Goal: Find specific page/section: Find specific page/section

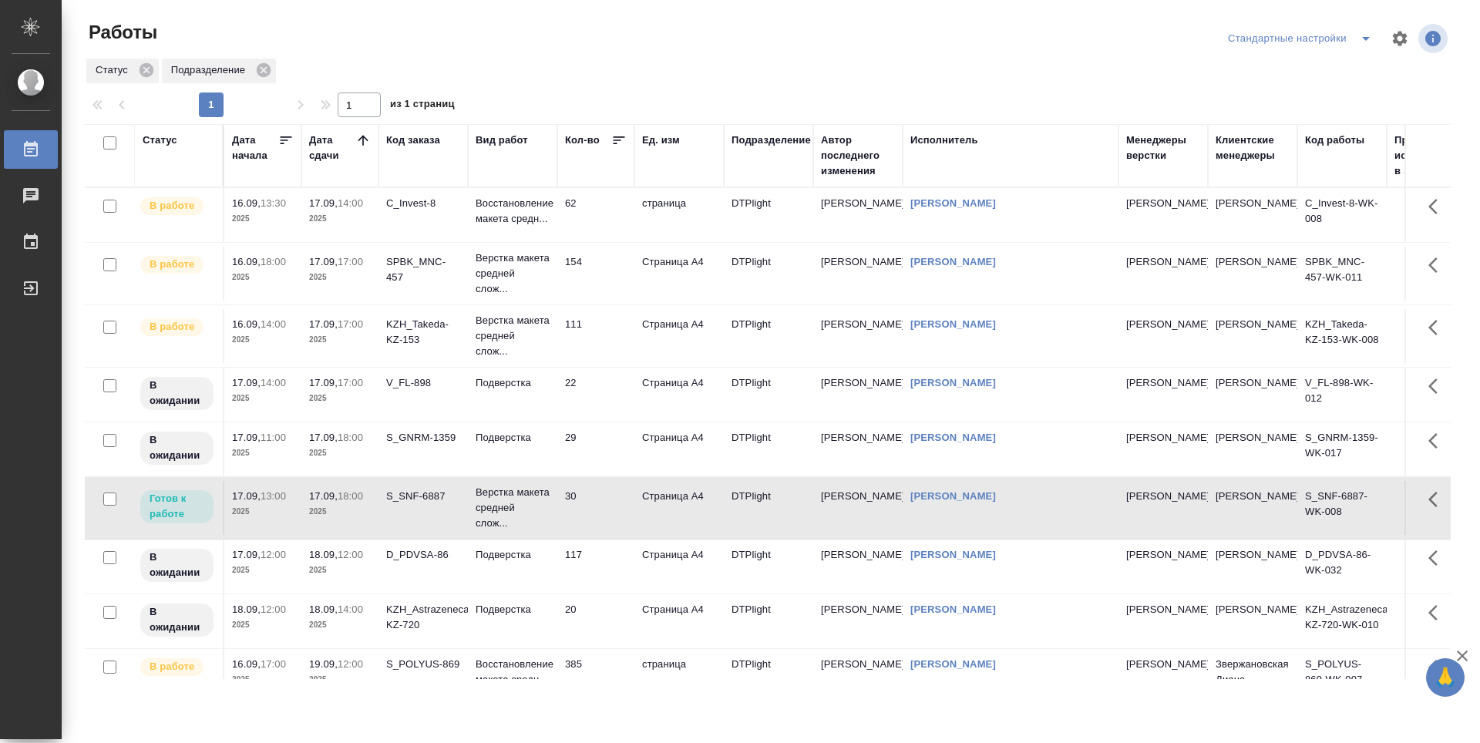
click at [607, 263] on td "154" at bounding box center [595, 274] width 77 height 54
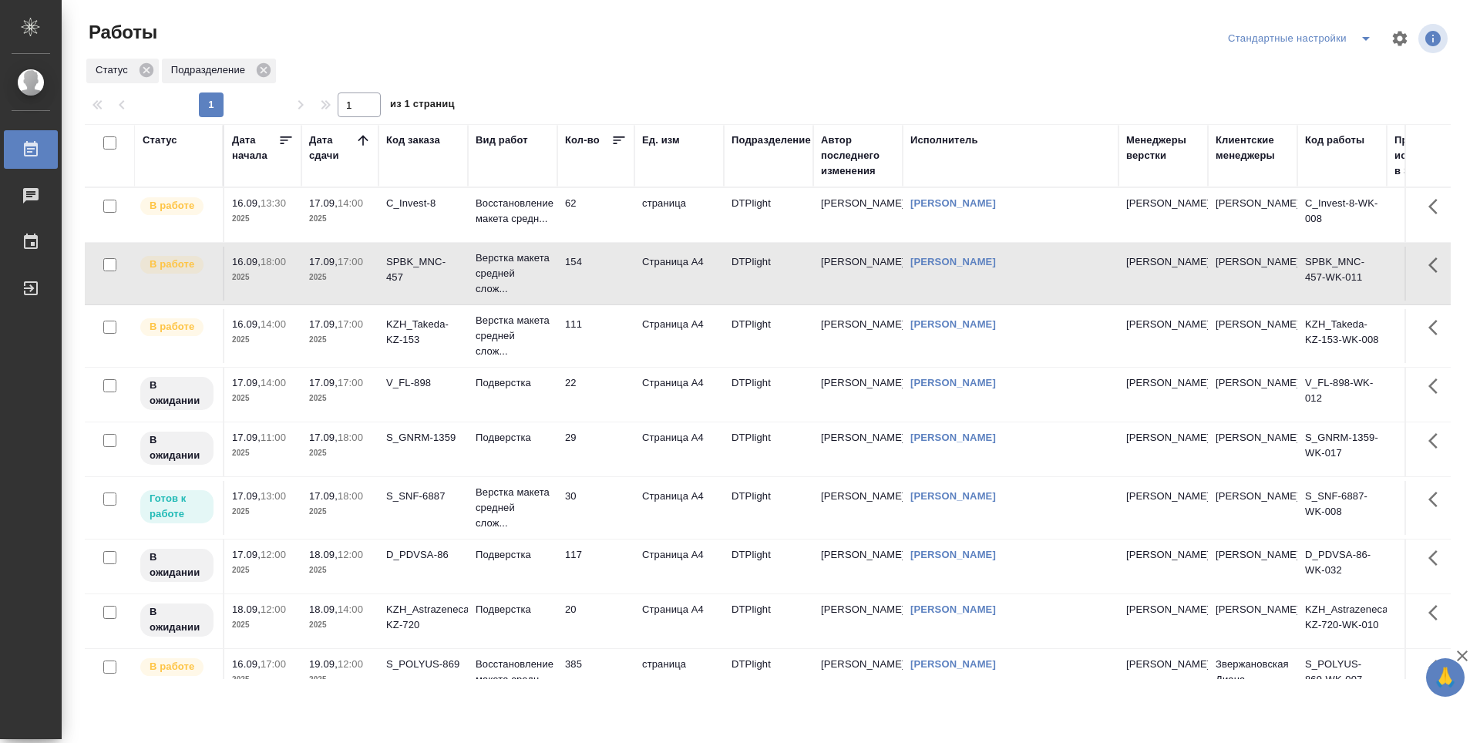
click at [597, 336] on td "111" at bounding box center [595, 336] width 77 height 54
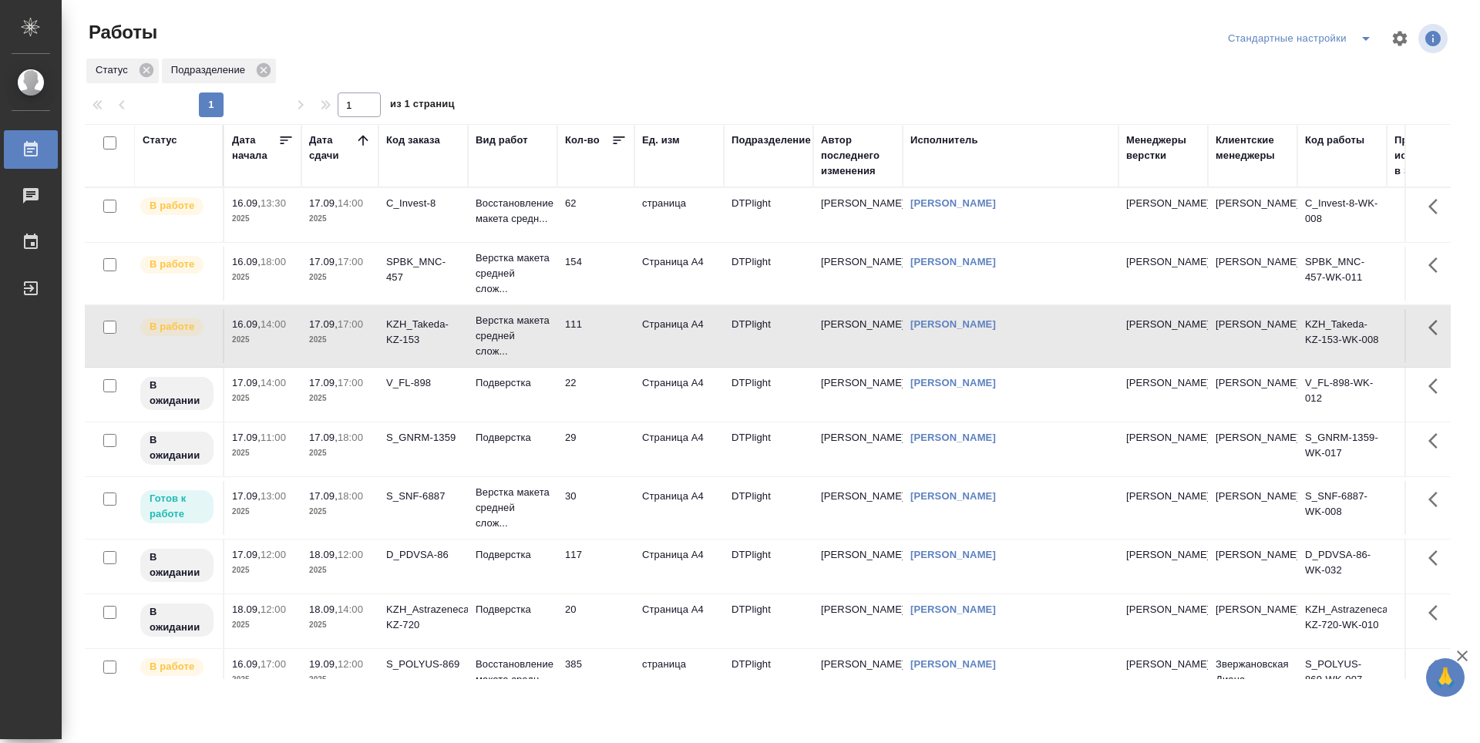
click at [597, 336] on td "111" at bounding box center [595, 336] width 77 height 54
drag, startPoint x: 604, startPoint y: 393, endPoint x: 605, endPoint y: 402, distance: 9.3
click at [604, 393] on td "22" at bounding box center [595, 395] width 77 height 54
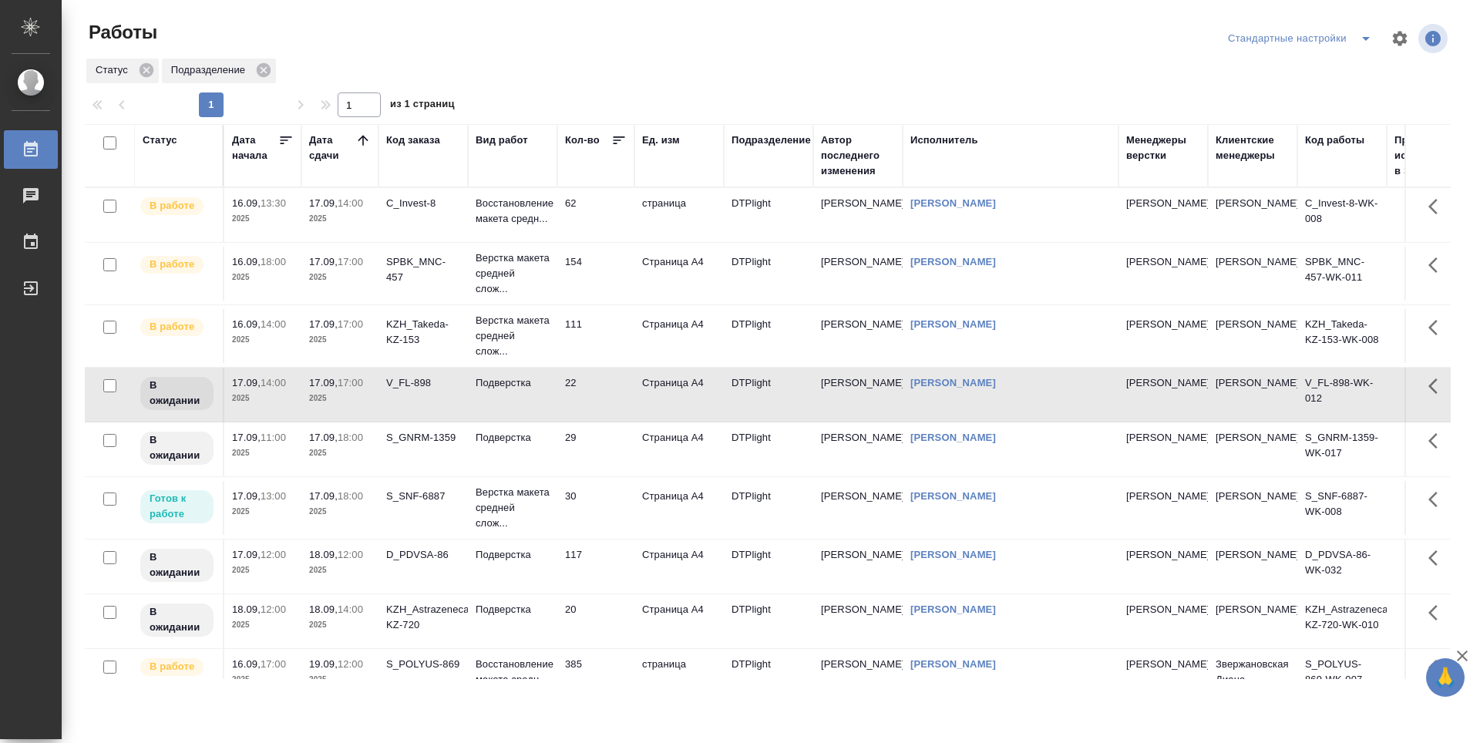
click at [605, 422] on tr "В ожидании 17.09, 11:00 2025 17.09, 18:00 2025 S_GNRM-1359 Подверстка 29 Страни…" at bounding box center [846, 449] width 1522 height 55
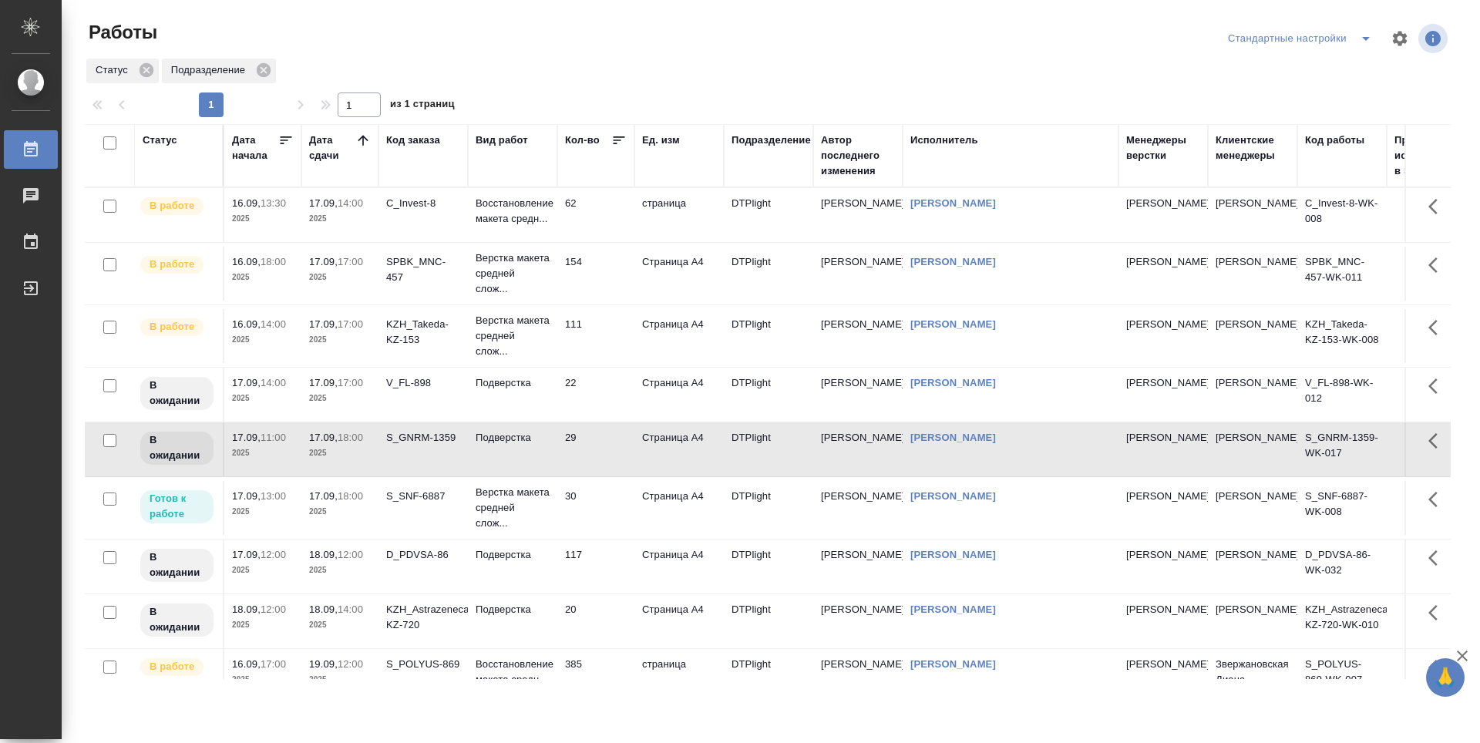
click at [608, 499] on td "30" at bounding box center [595, 508] width 77 height 54
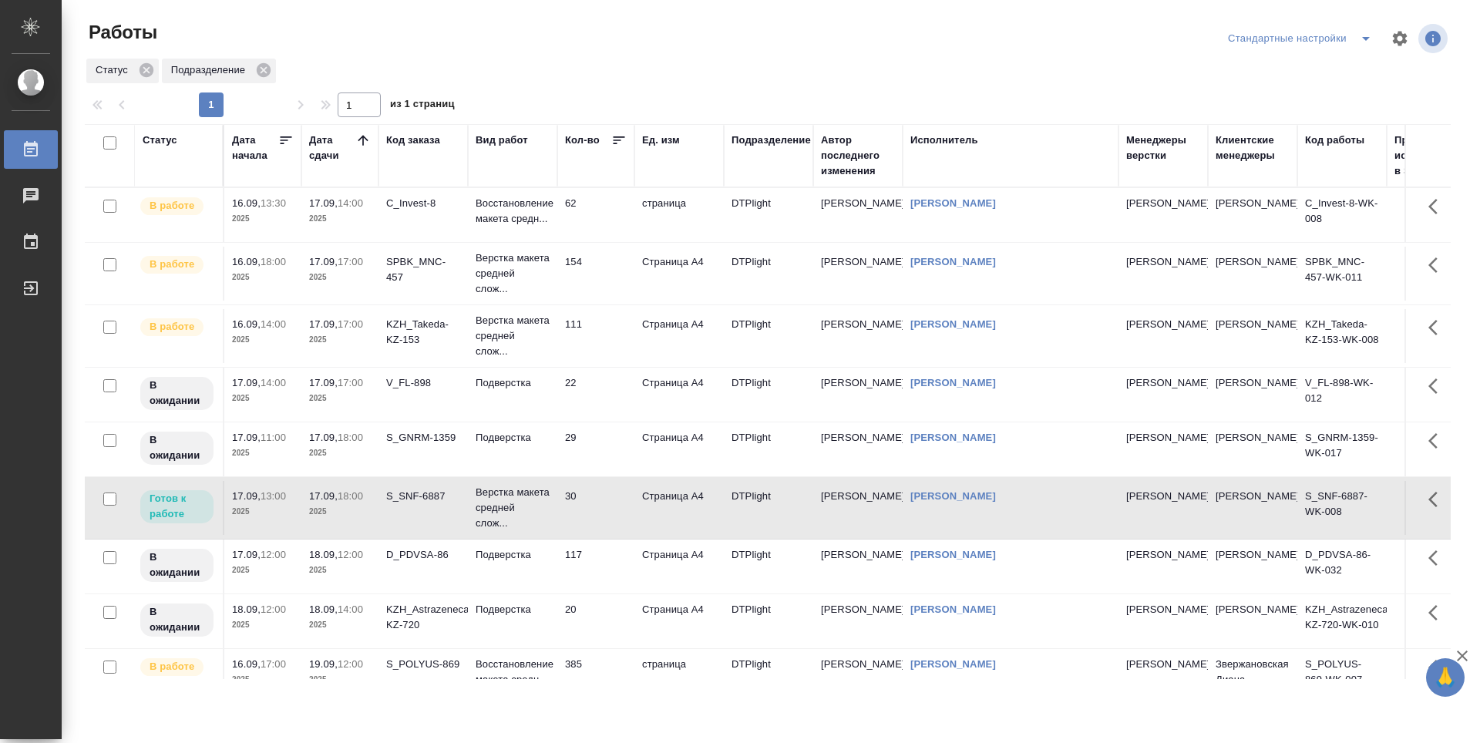
click at [611, 499] on td "30" at bounding box center [595, 508] width 77 height 54
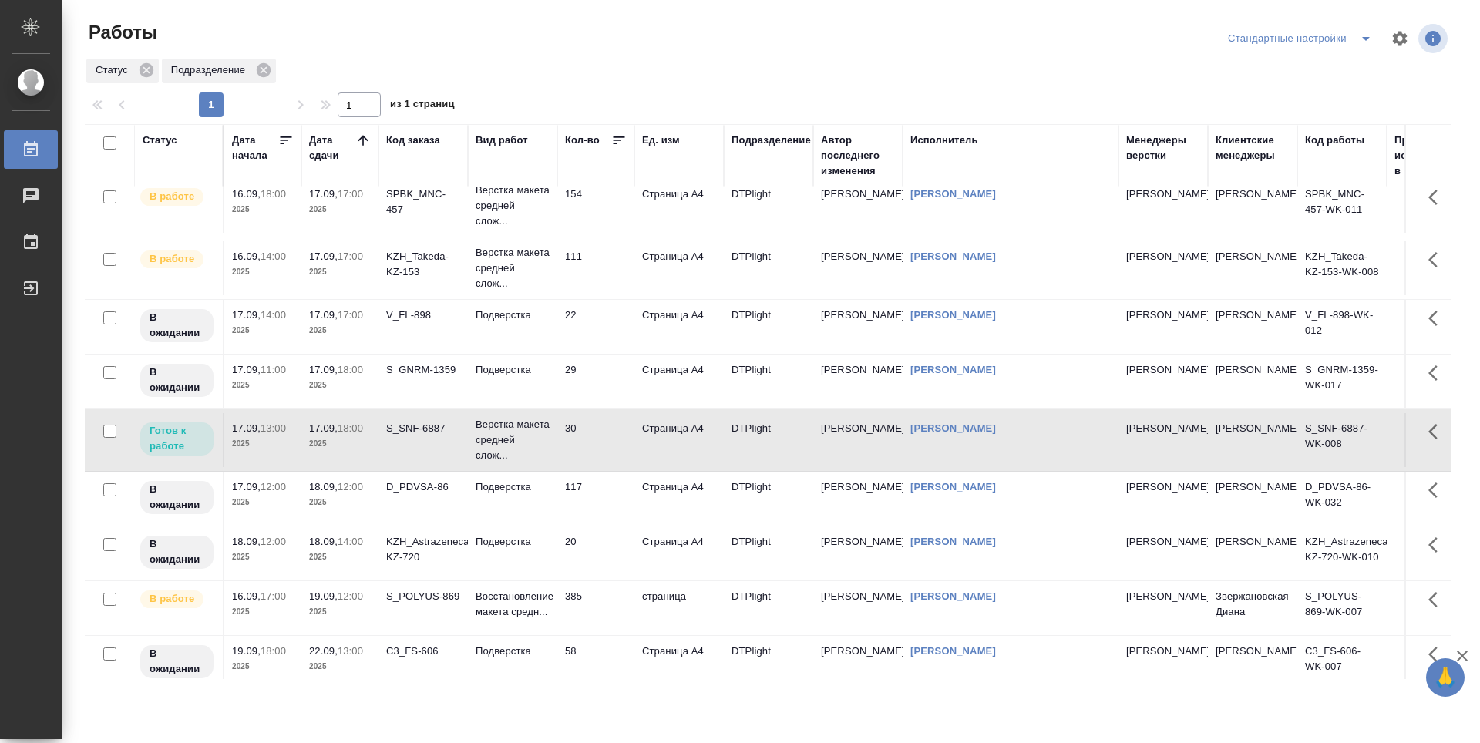
scroll to position [154, 0]
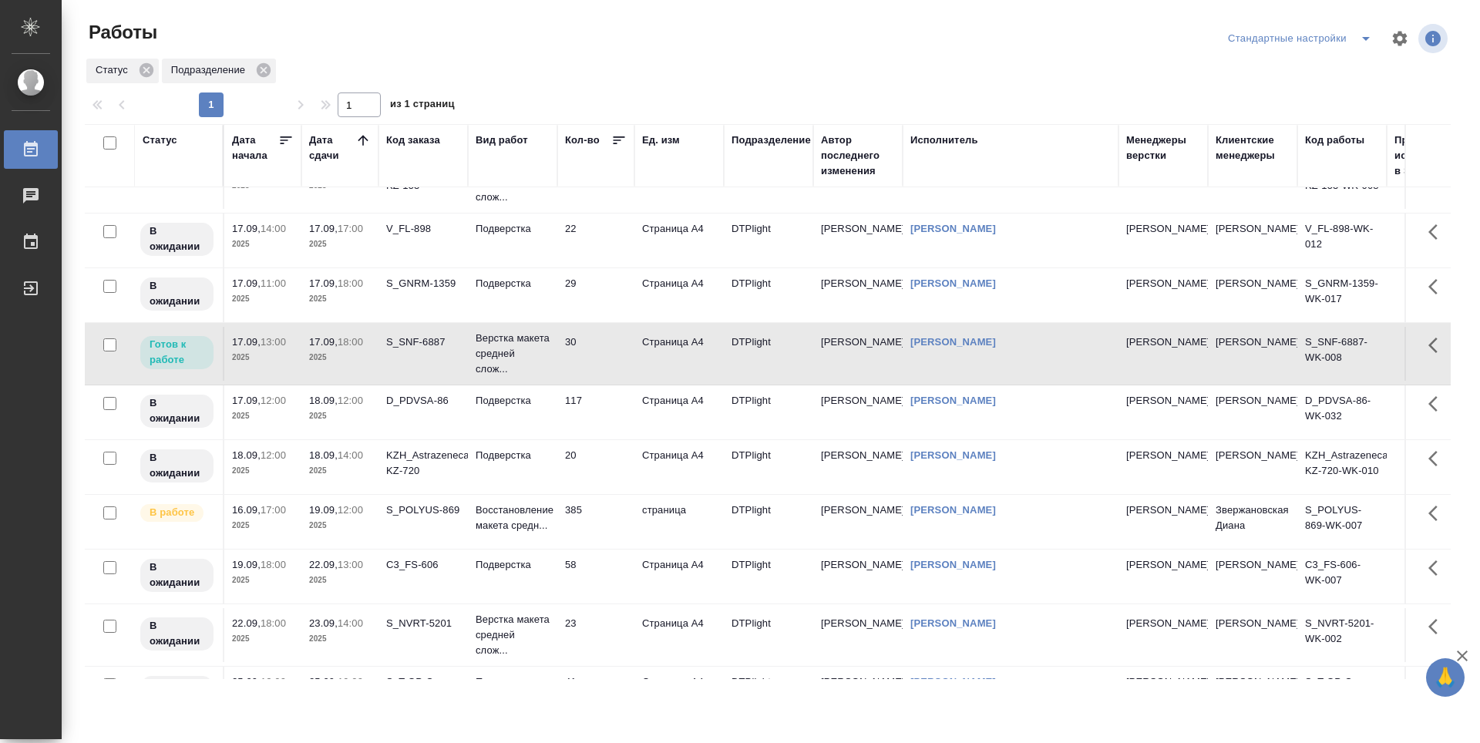
click at [606, 529] on td "385" at bounding box center [595, 522] width 77 height 54
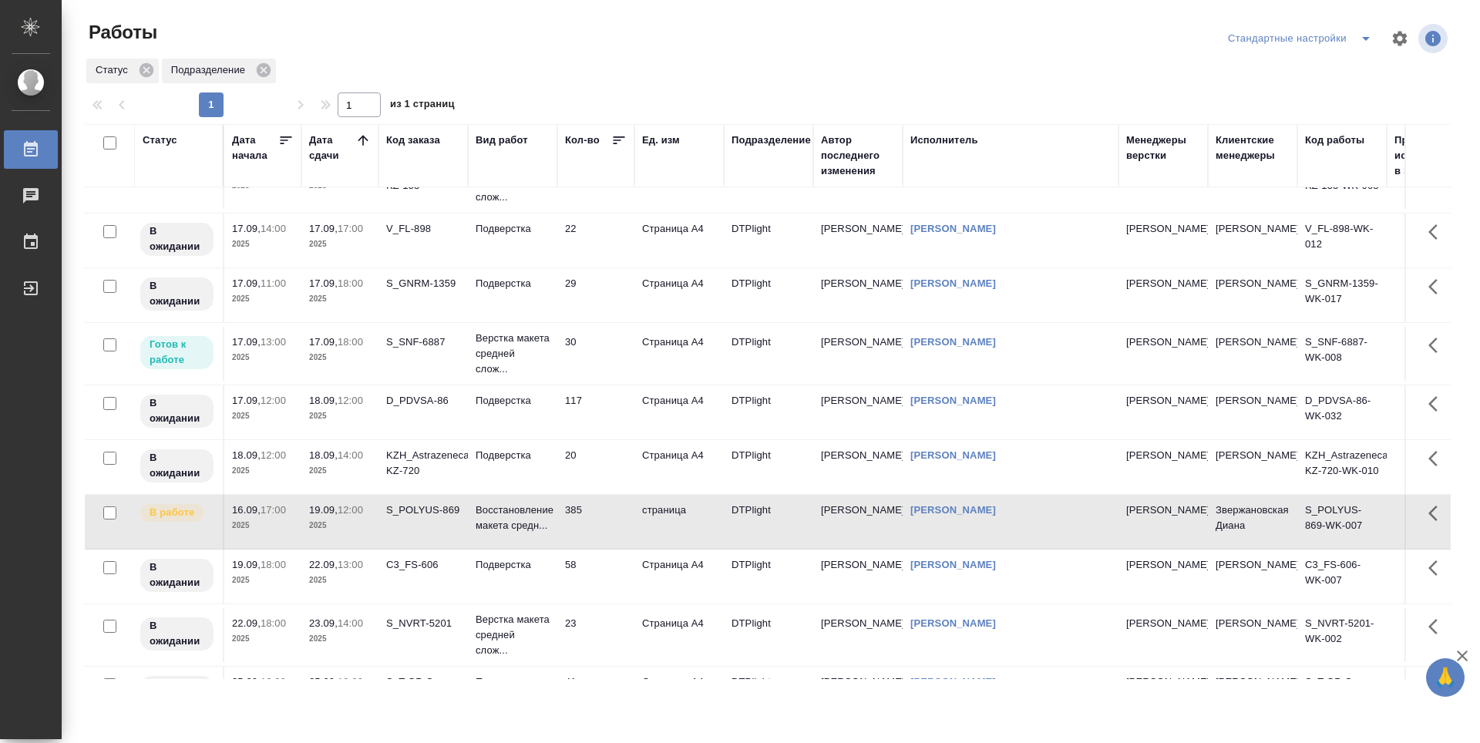
click at [606, 529] on td "385" at bounding box center [595, 522] width 77 height 54
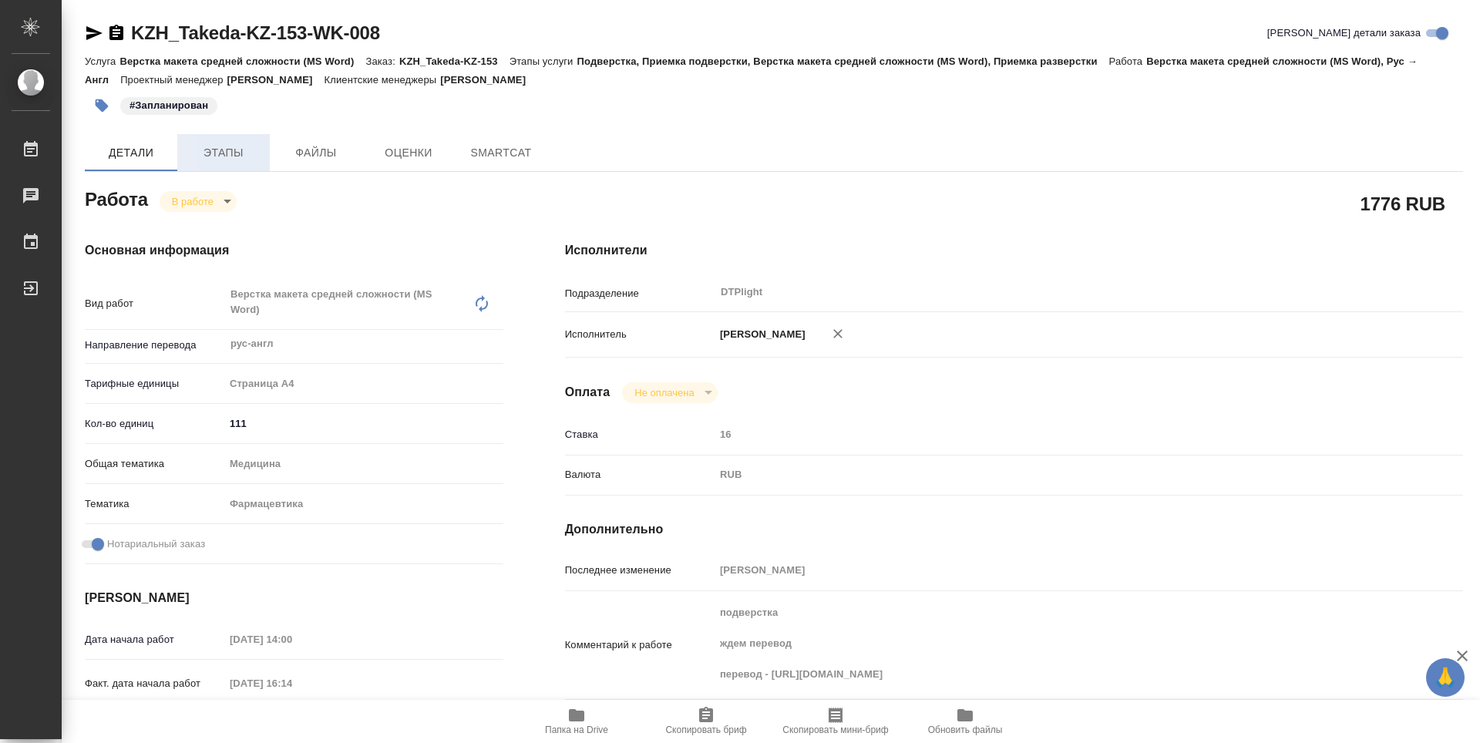
type textarea "x"
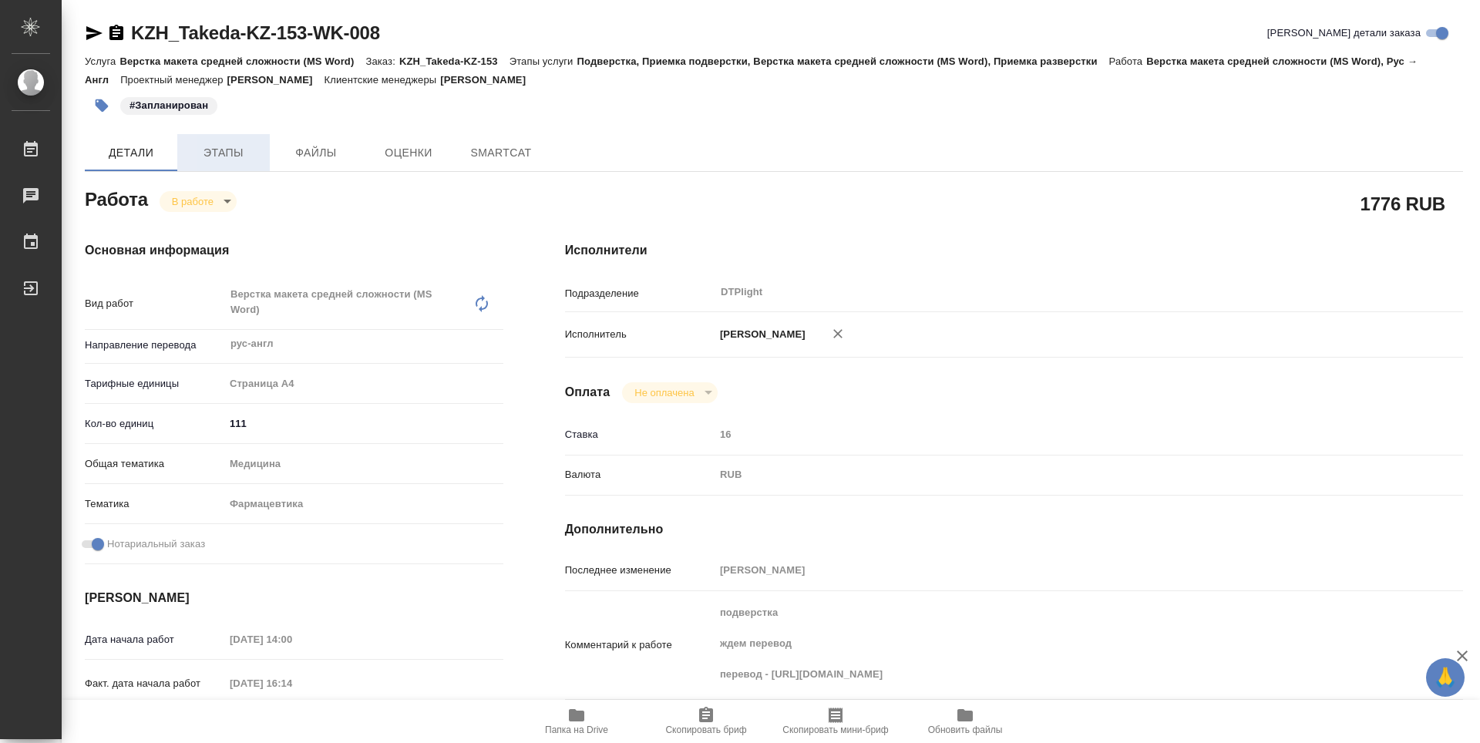
click at [210, 151] on span "Этапы" at bounding box center [224, 152] width 74 height 19
type textarea "x"
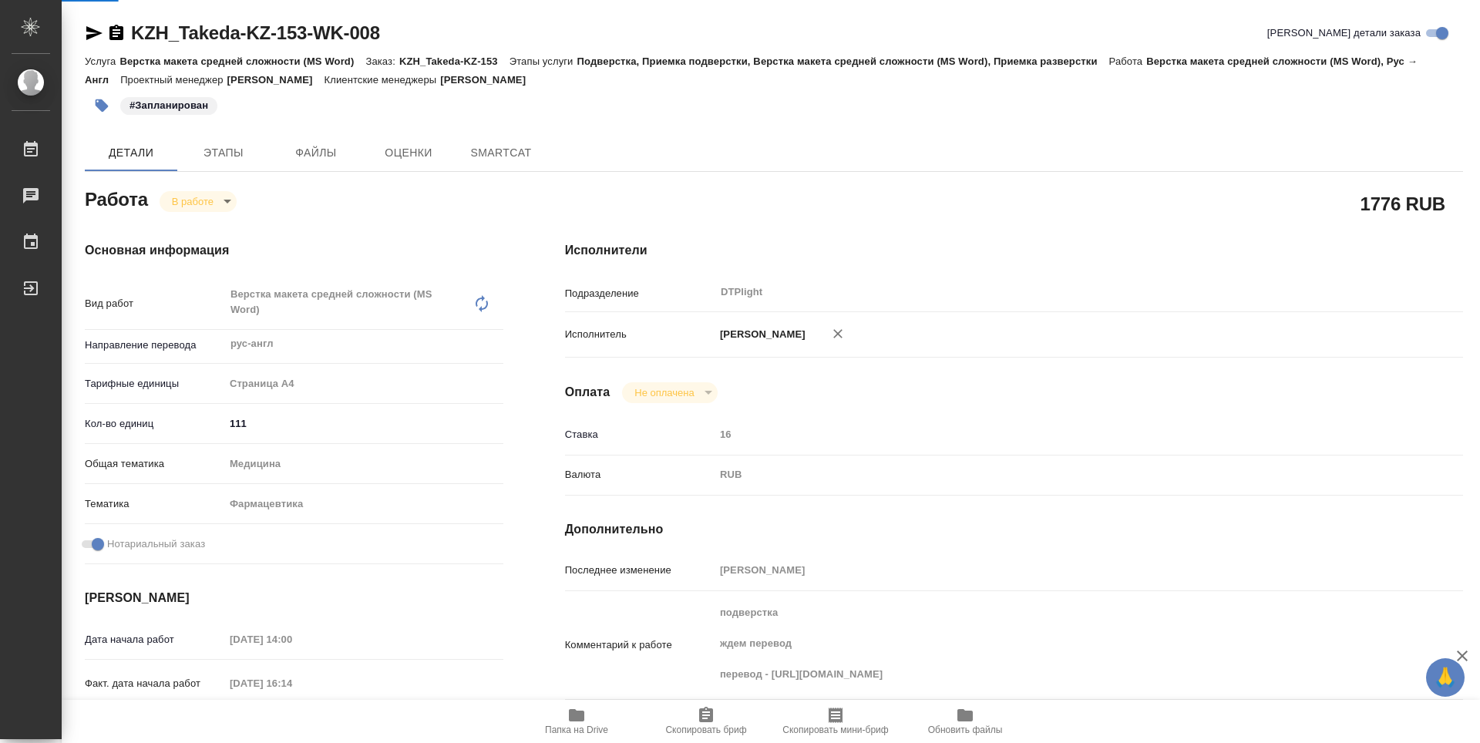
type textarea "x"
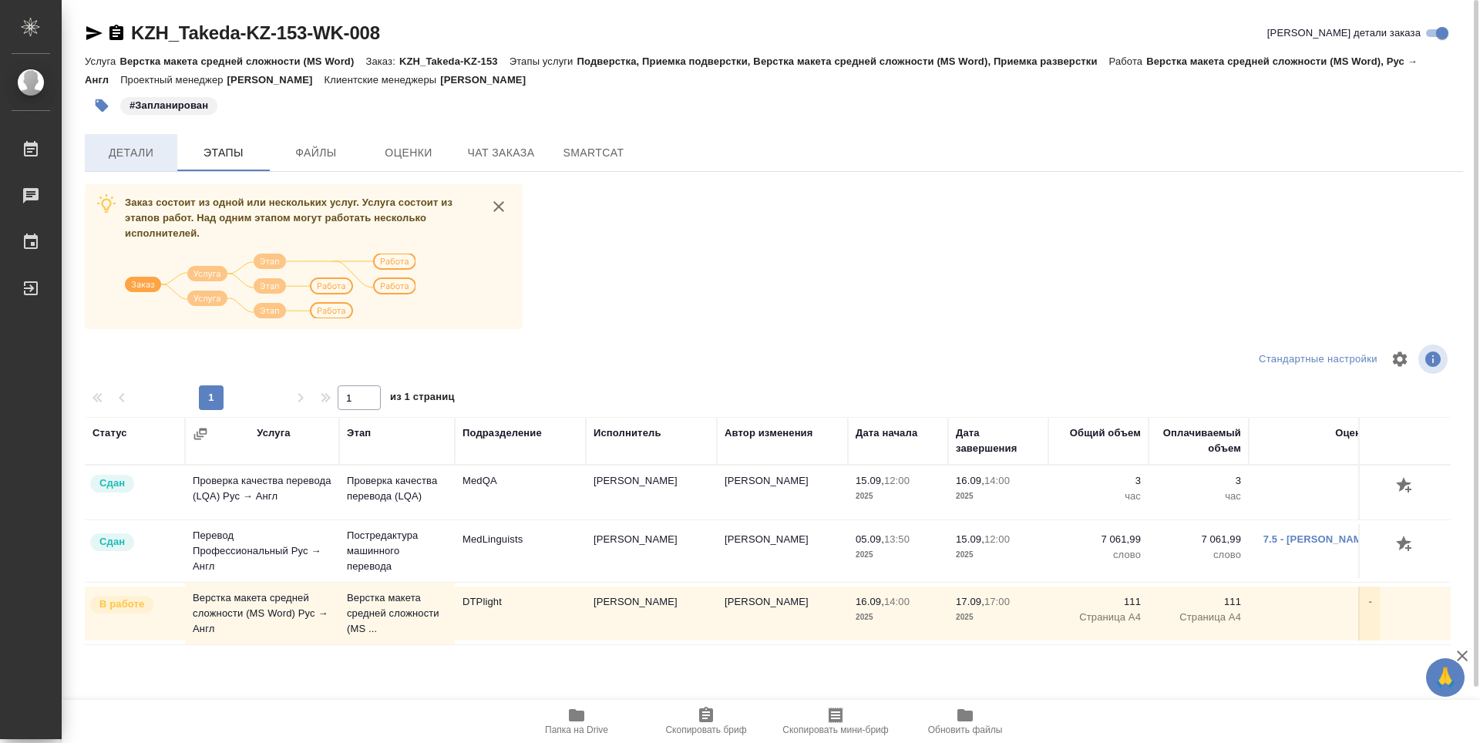
click at [123, 160] on span "Детали" at bounding box center [131, 152] width 74 height 19
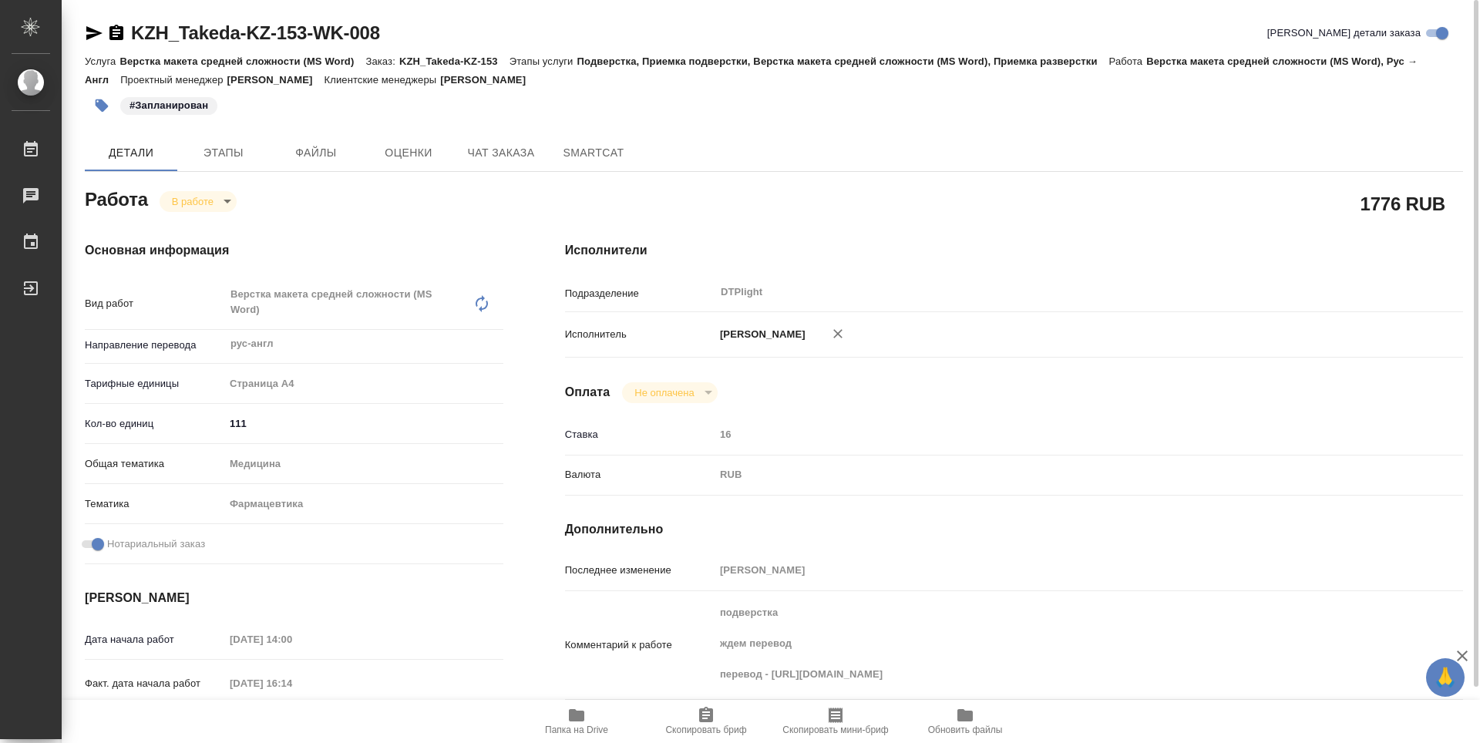
type textarea "x"
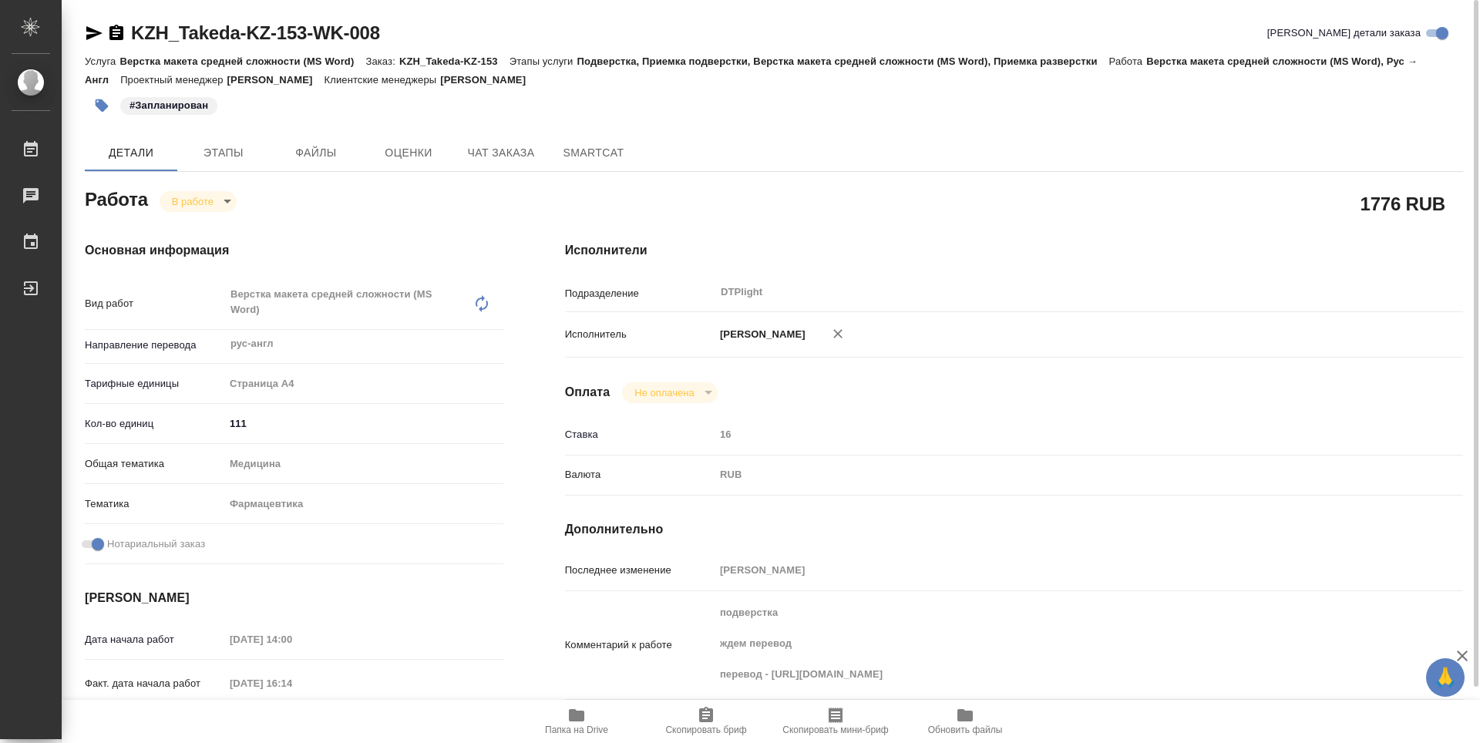
type textarea "x"
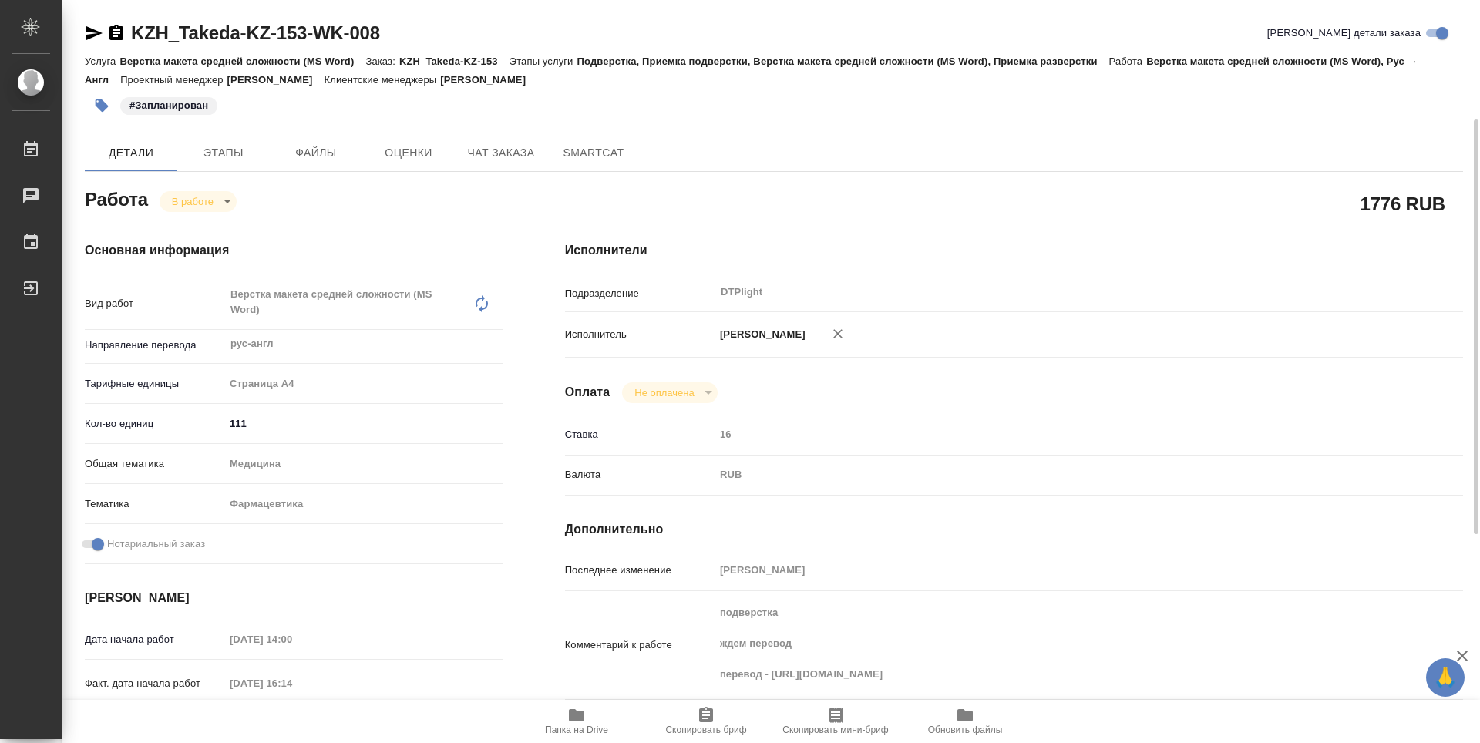
scroll to position [462, 0]
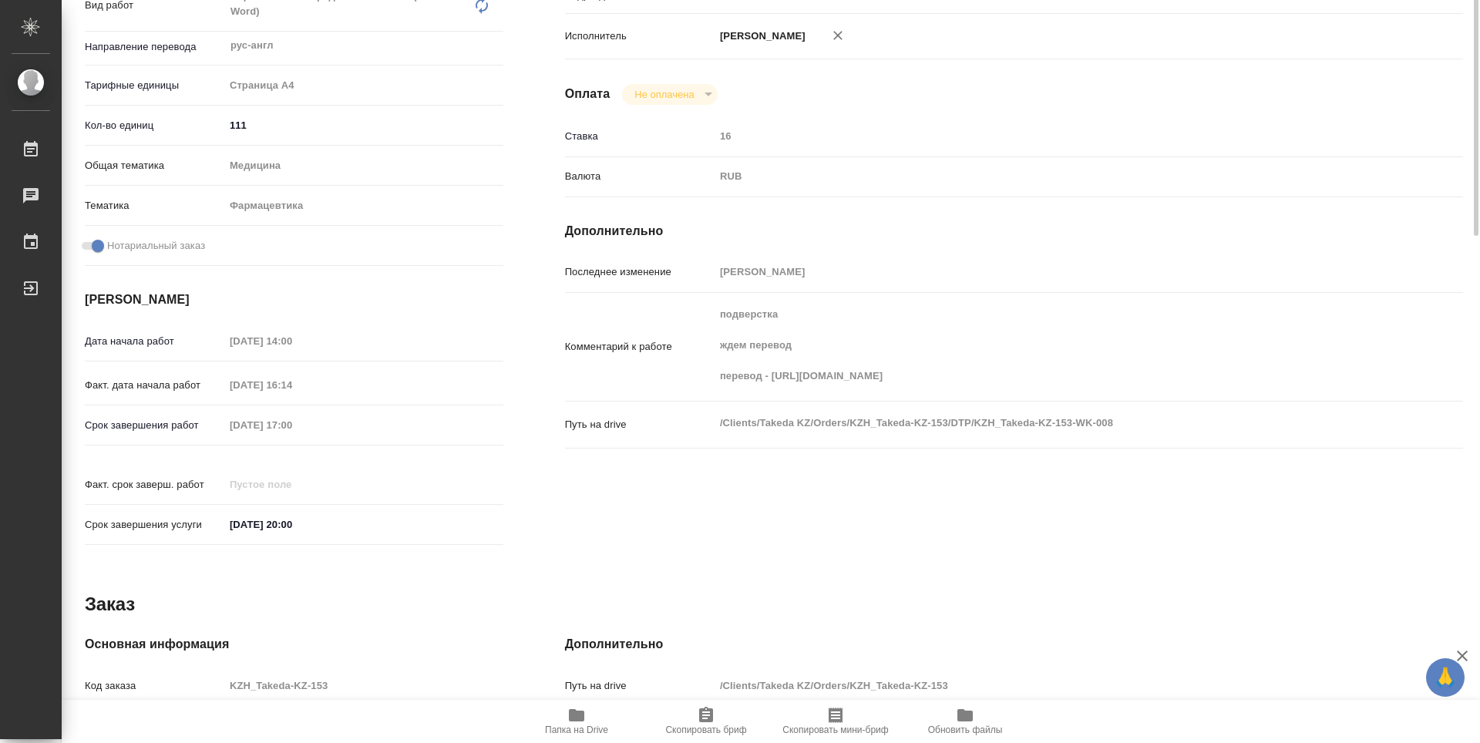
type textarea "x"
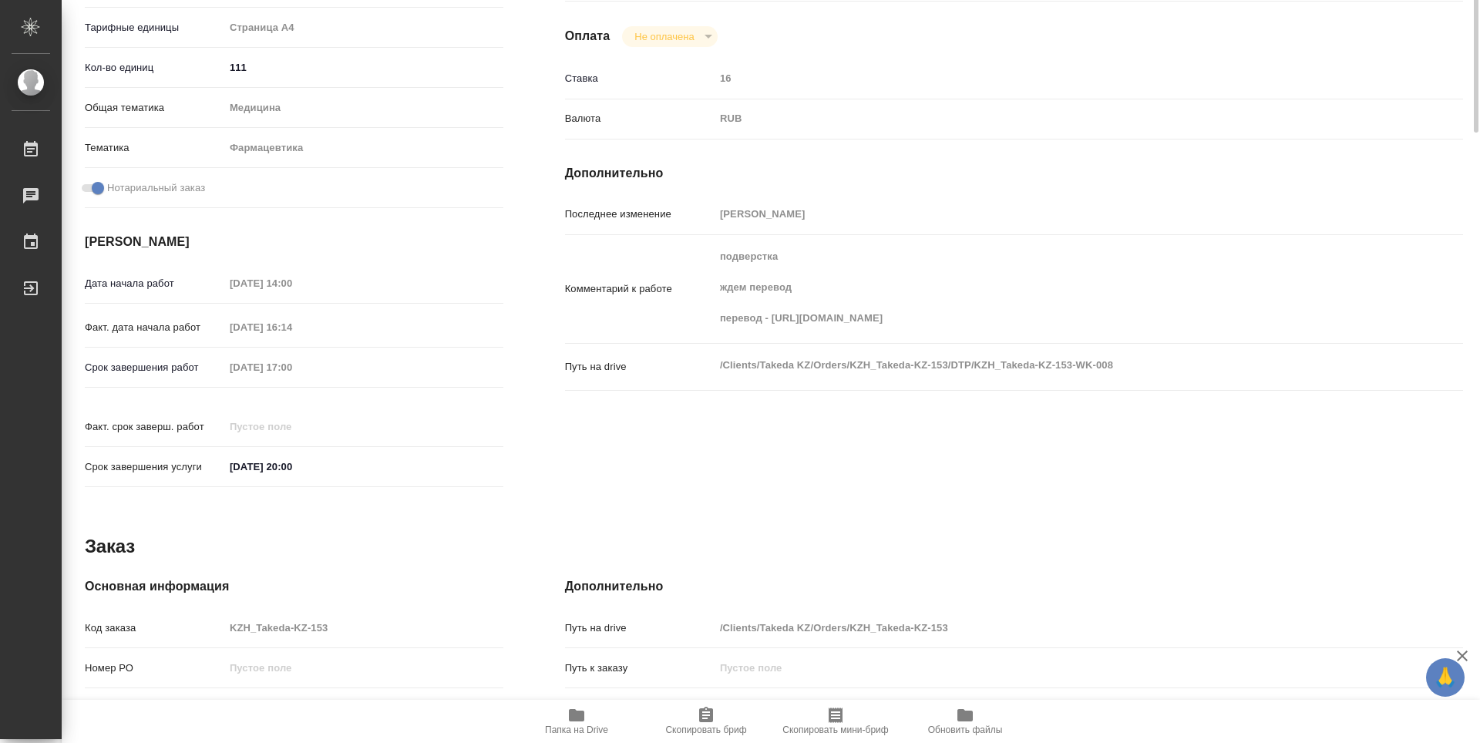
scroll to position [0, 0]
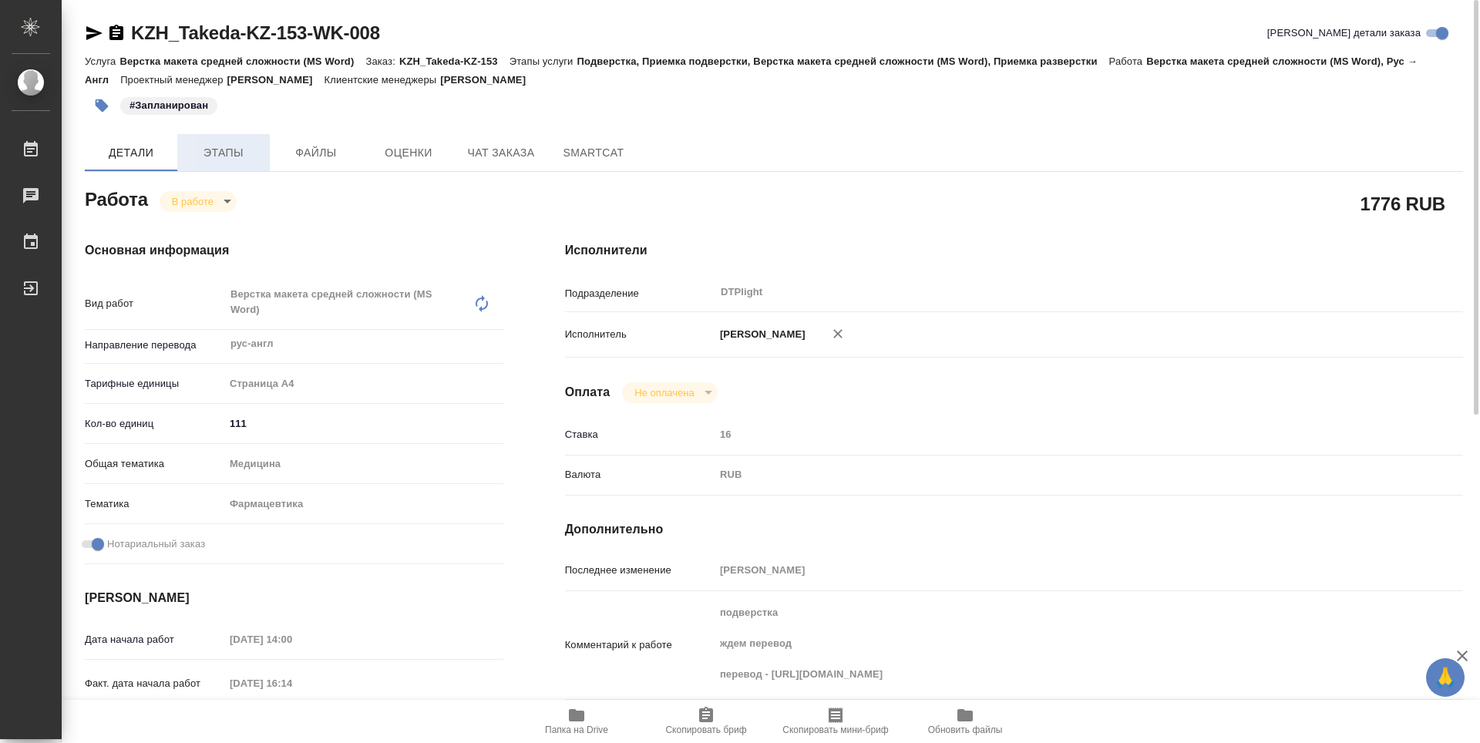
click at [240, 152] on span "Этапы" at bounding box center [224, 152] width 74 height 19
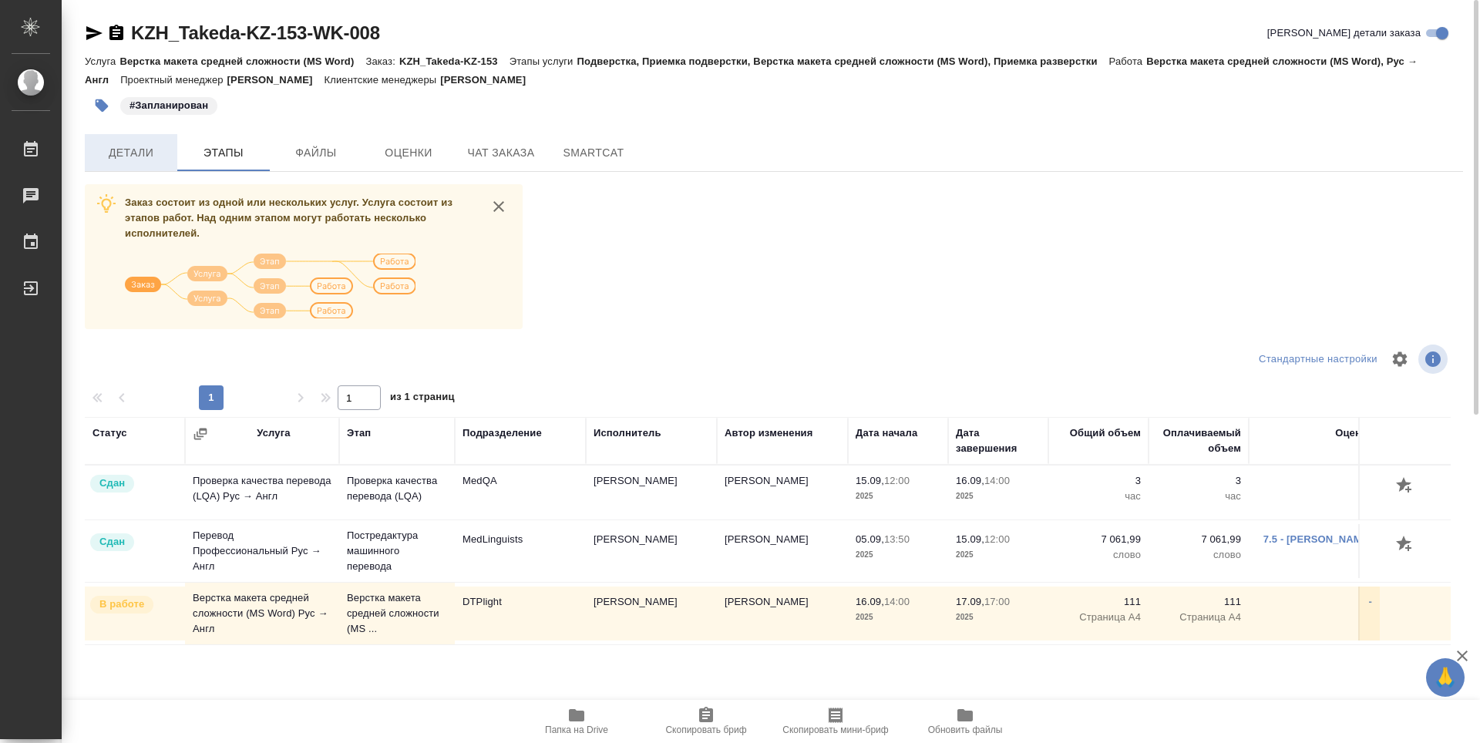
click at [126, 162] on span "Детали" at bounding box center [131, 152] width 74 height 19
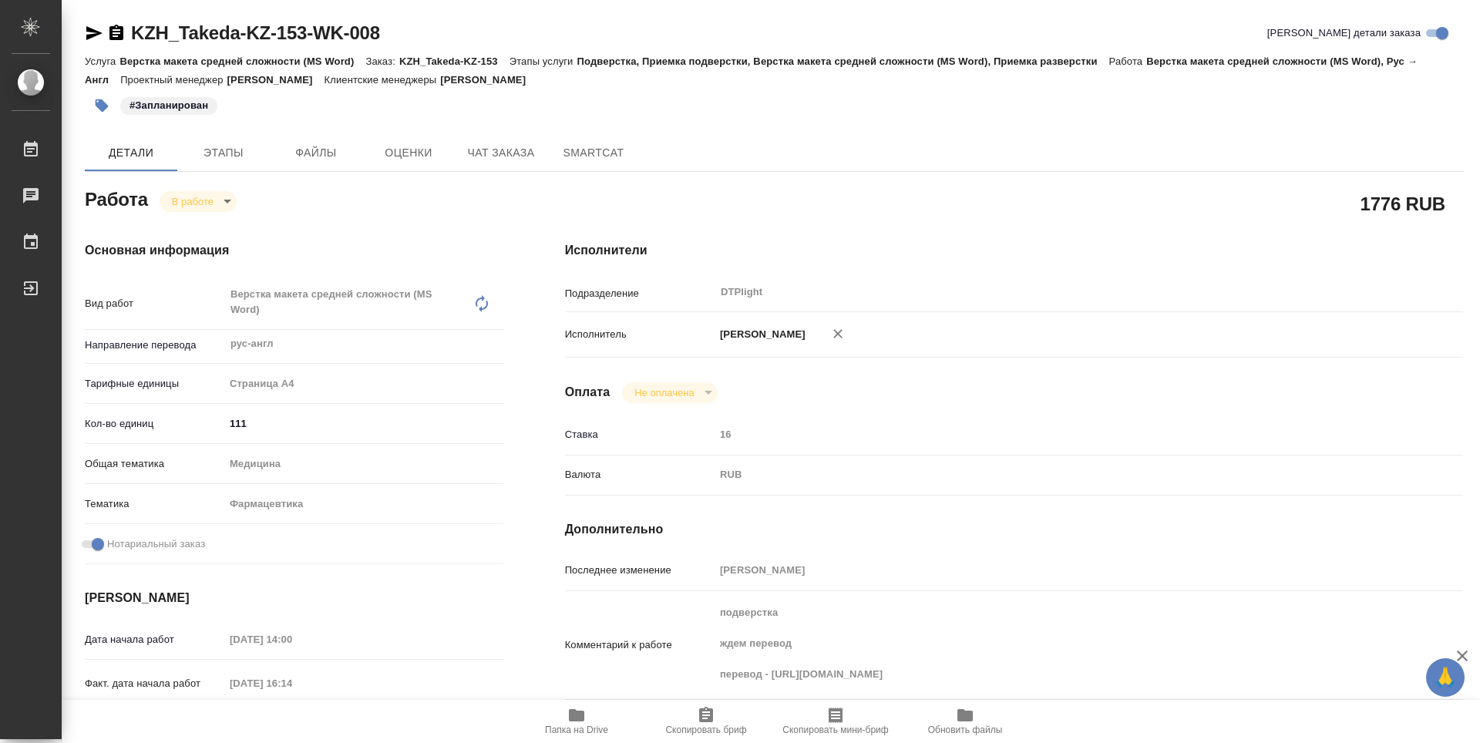
type textarea "x"
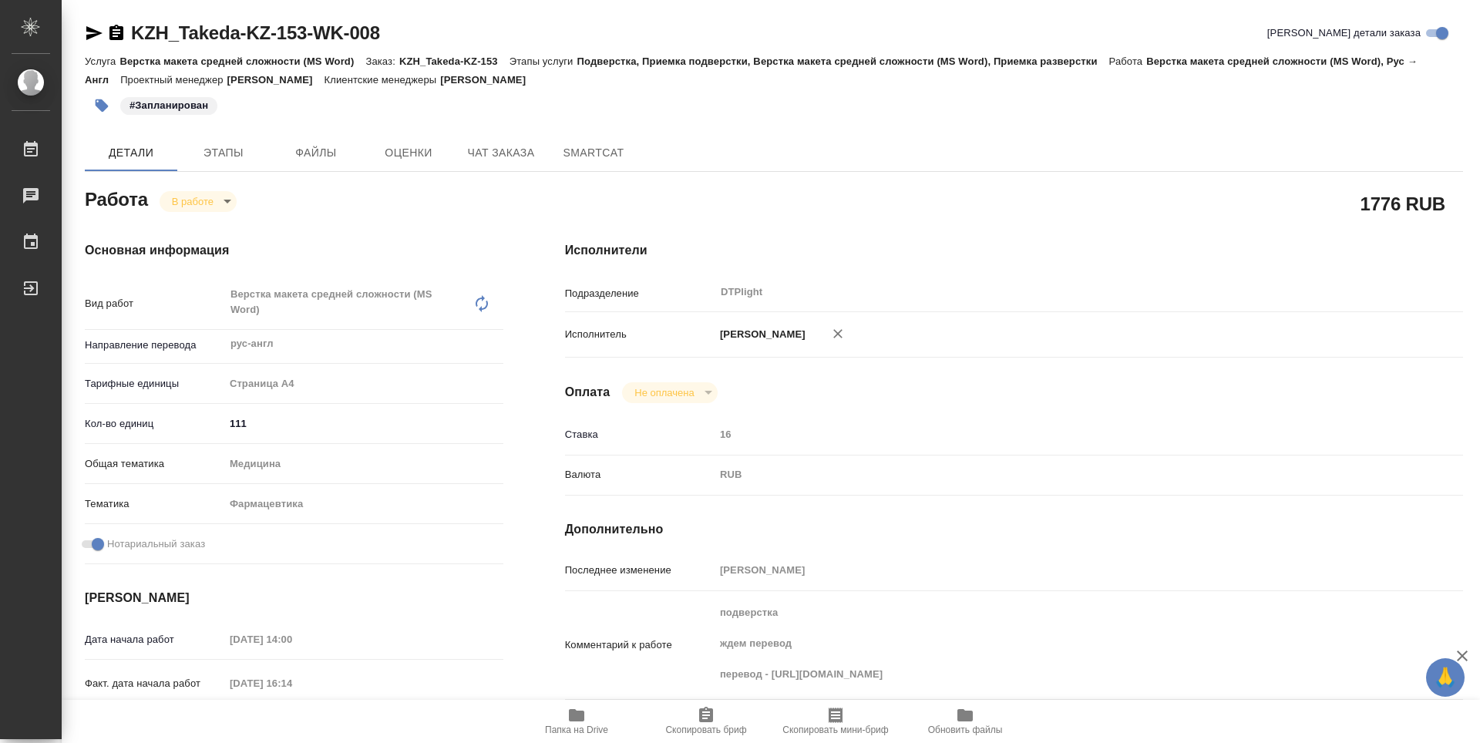
type textarea "x"
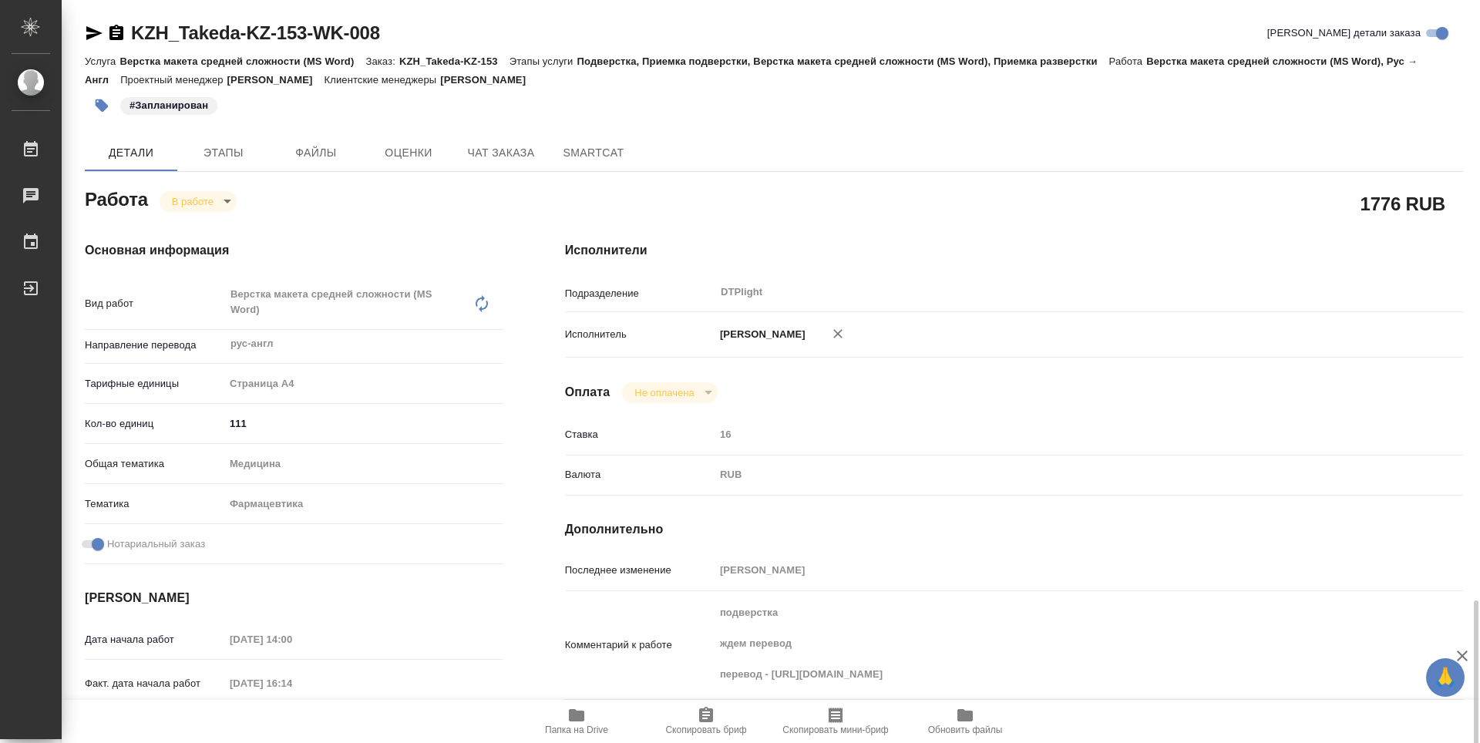
scroll to position [587, 0]
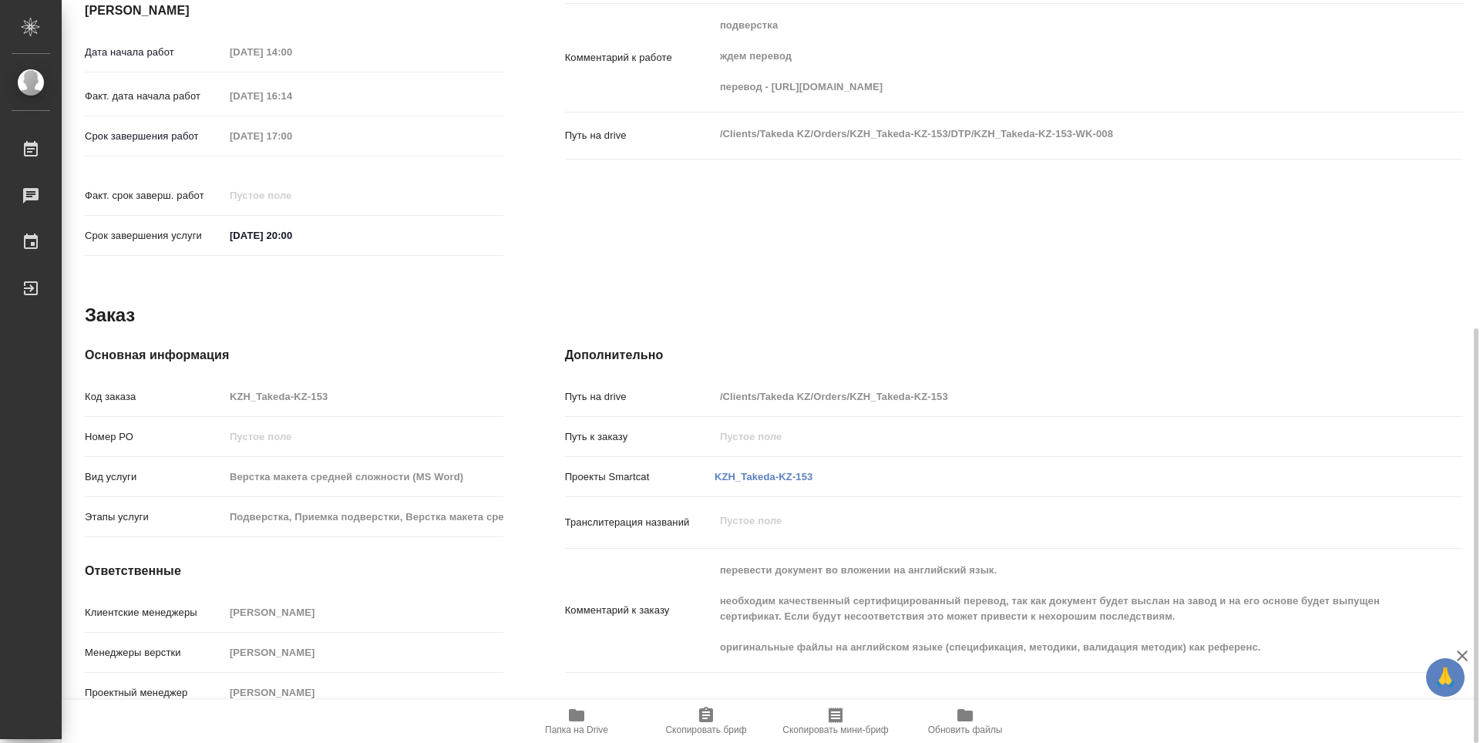
type textarea "x"
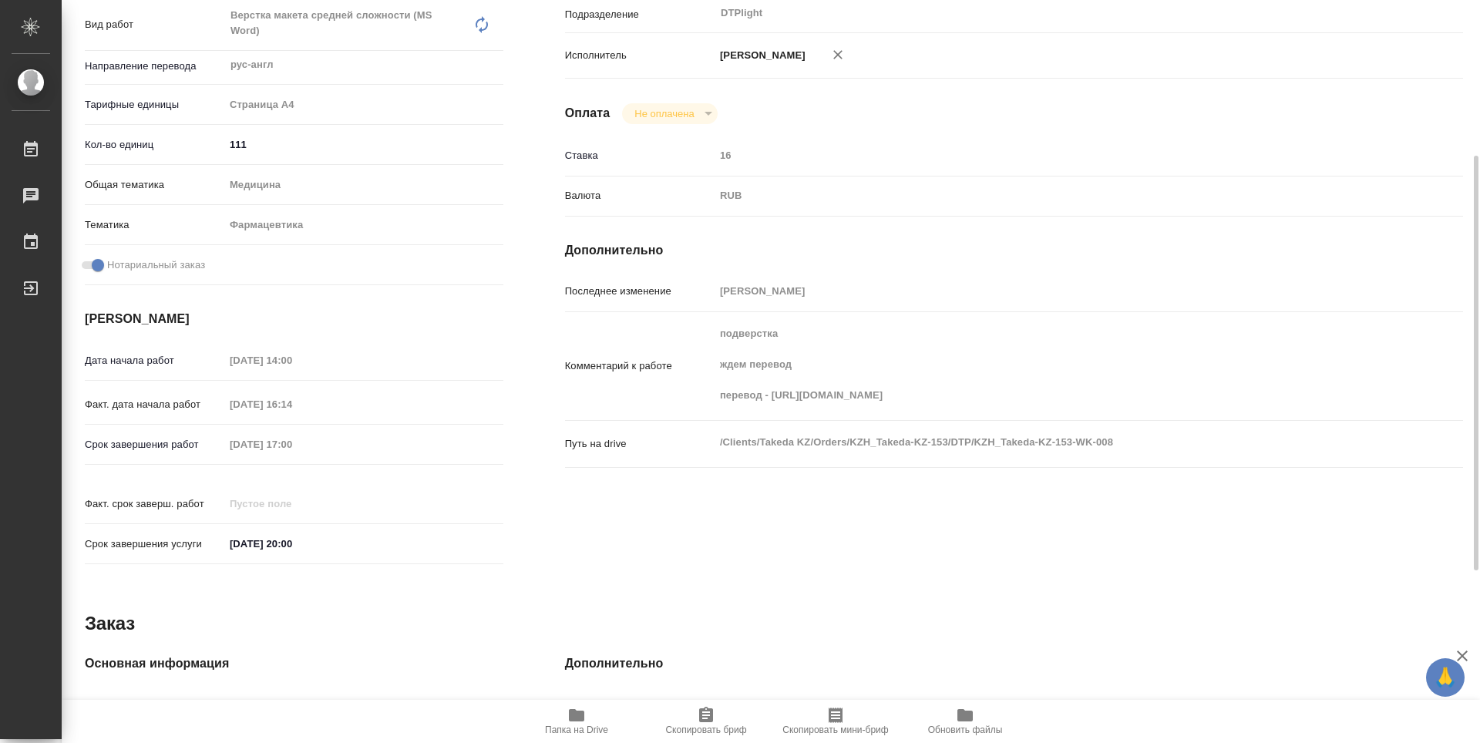
scroll to position [48, 0]
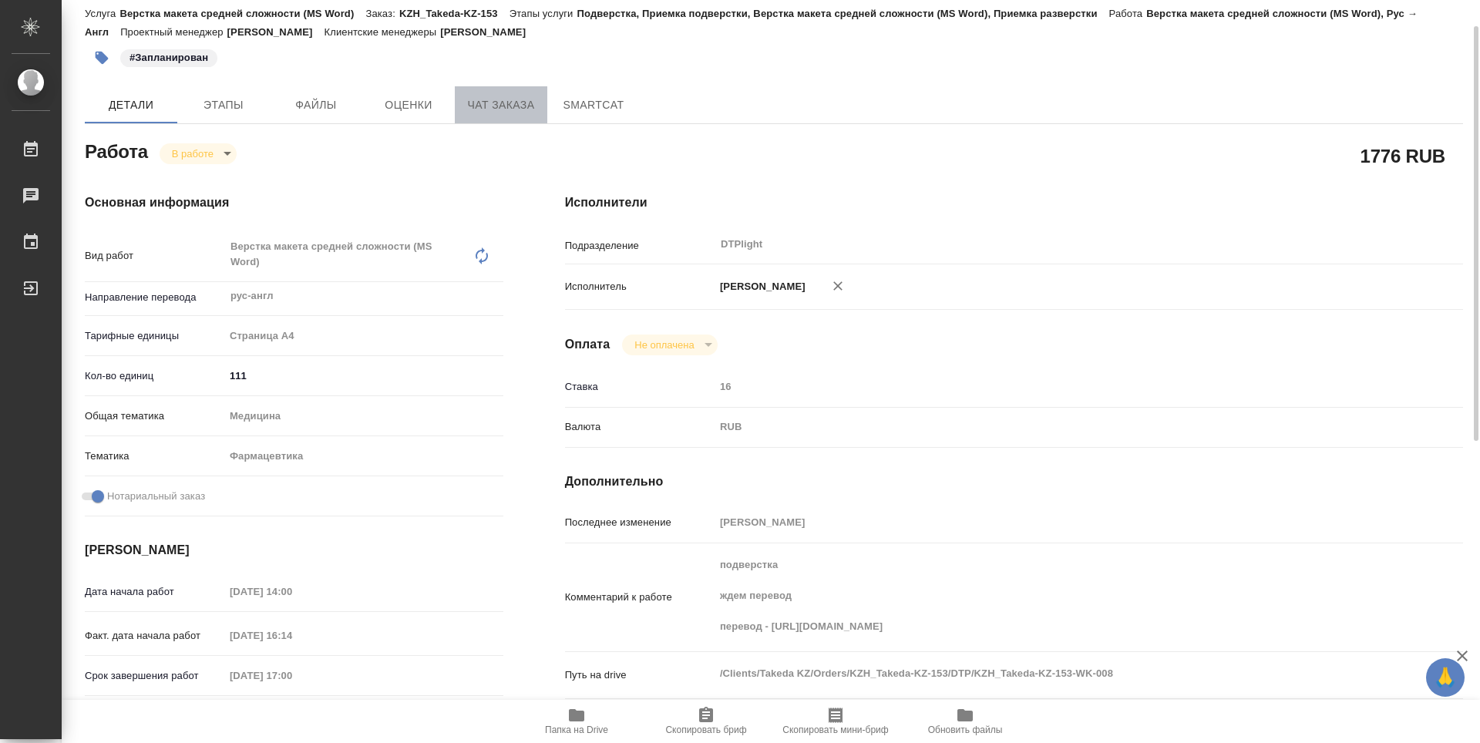
click at [510, 118] on button "Чат заказа" at bounding box center [501, 104] width 92 height 37
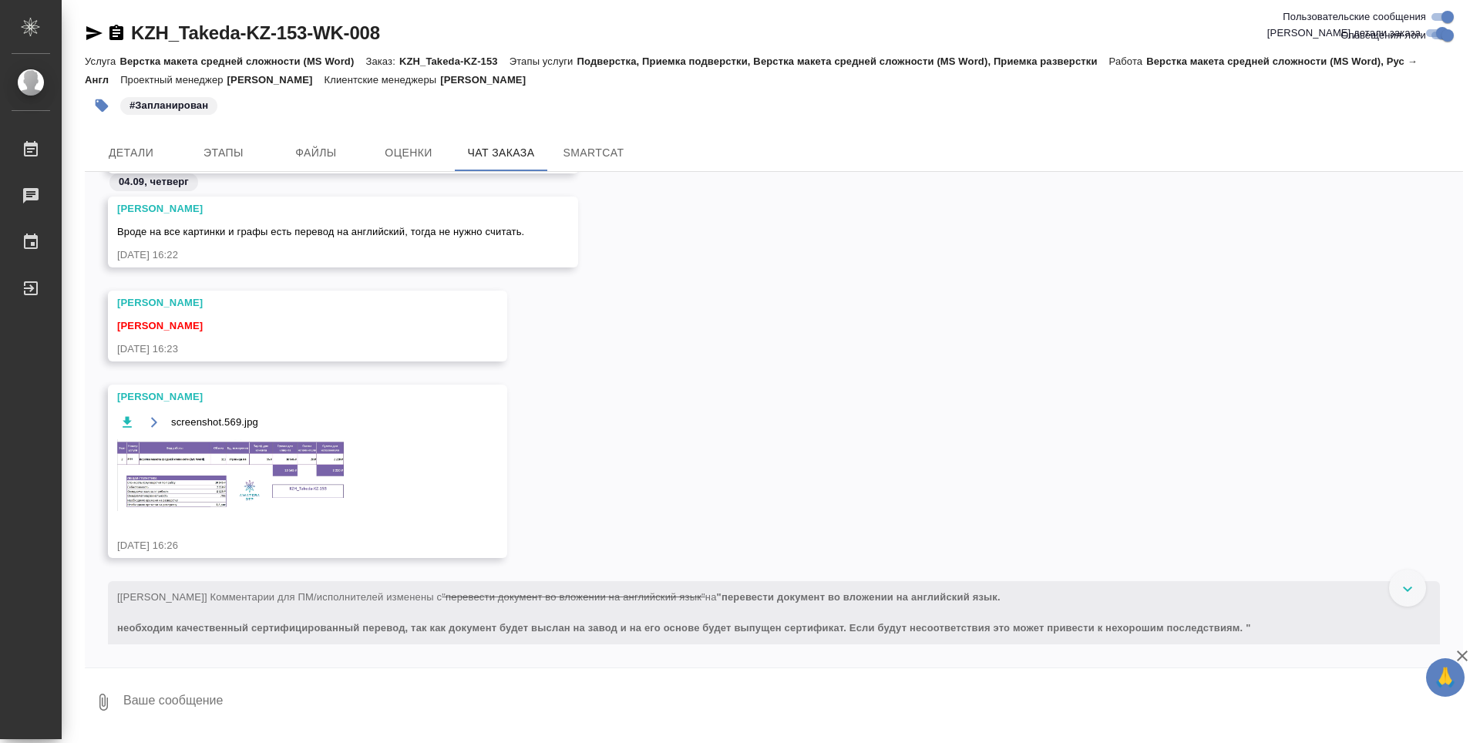
scroll to position [830, 0]
click at [239, 460] on img at bounding box center [232, 474] width 231 height 72
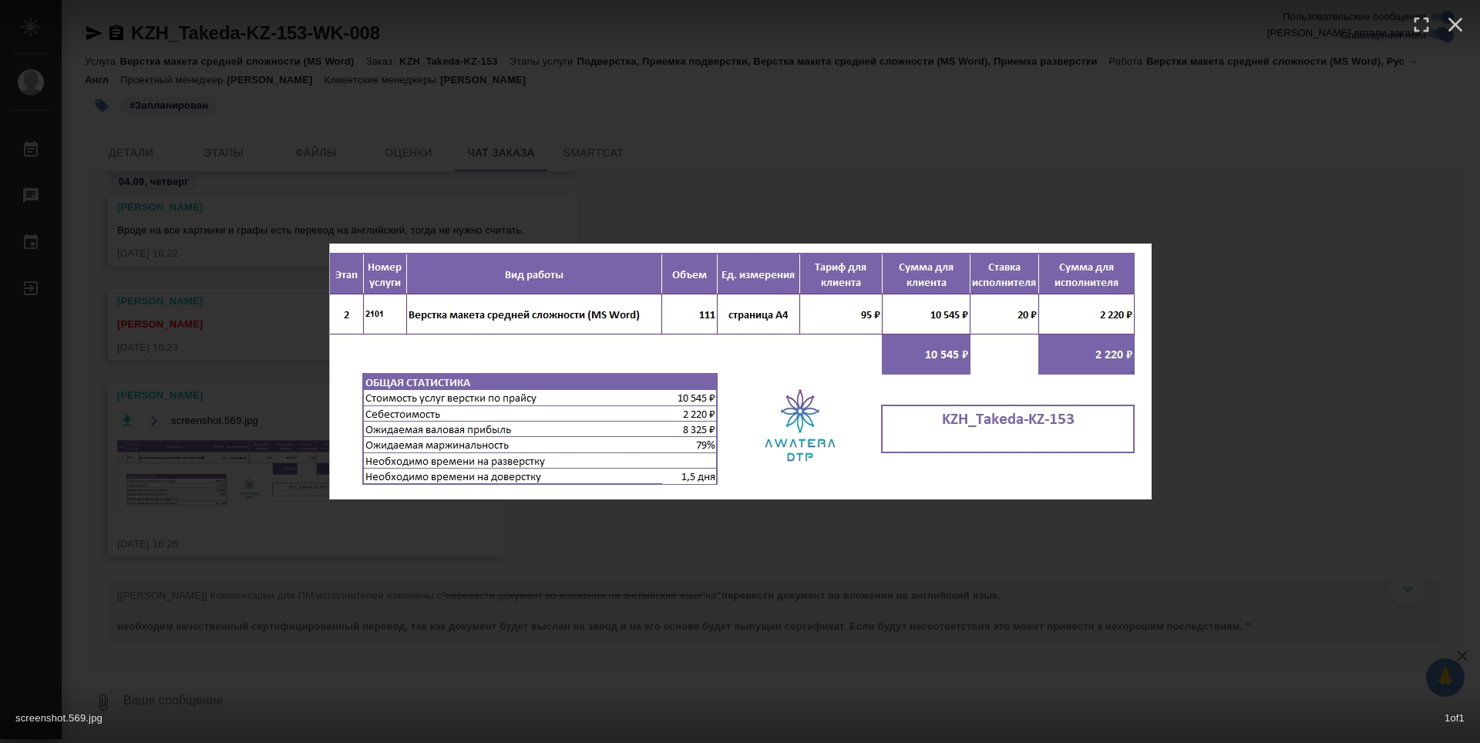
click at [1260, 411] on div "screenshot.569.jpg 1 of 1" at bounding box center [740, 371] width 1480 height 743
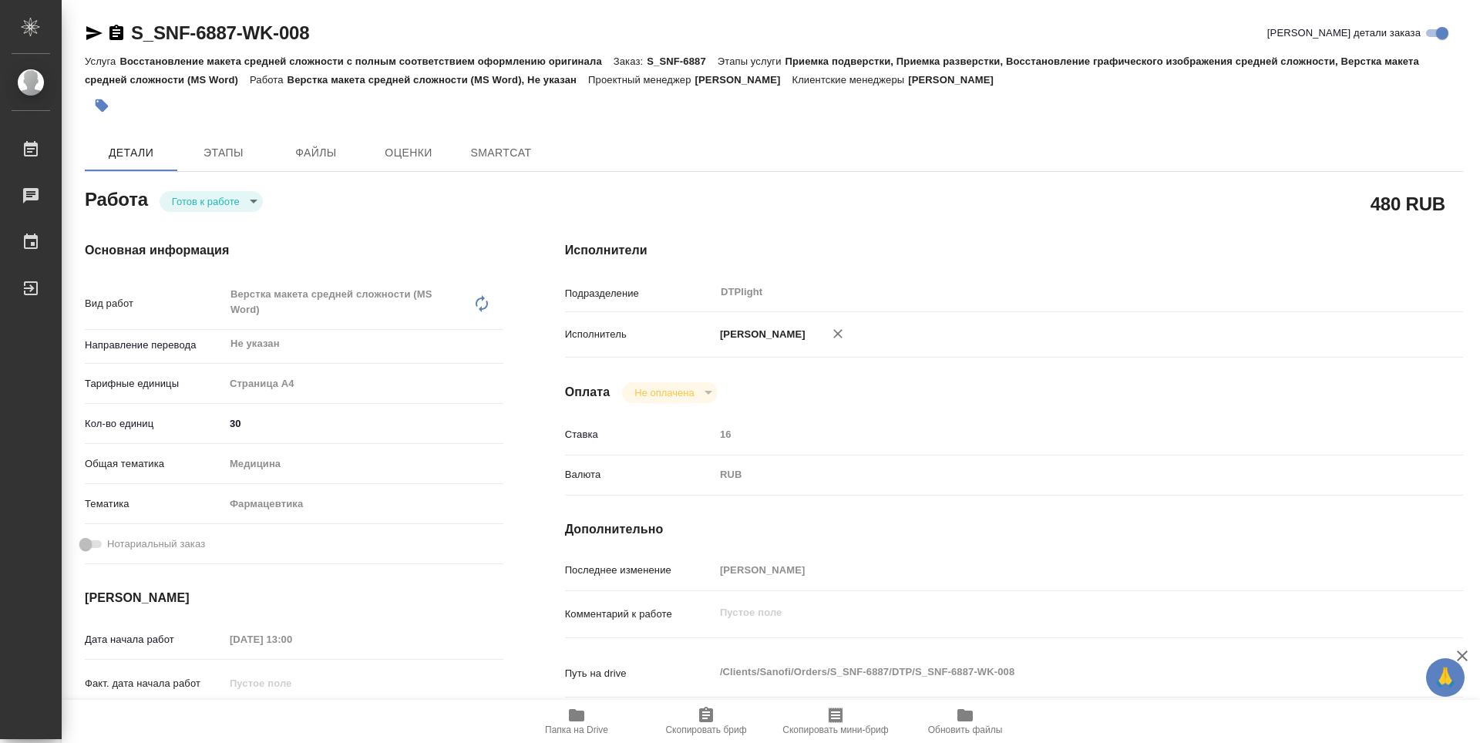
type textarea "x"
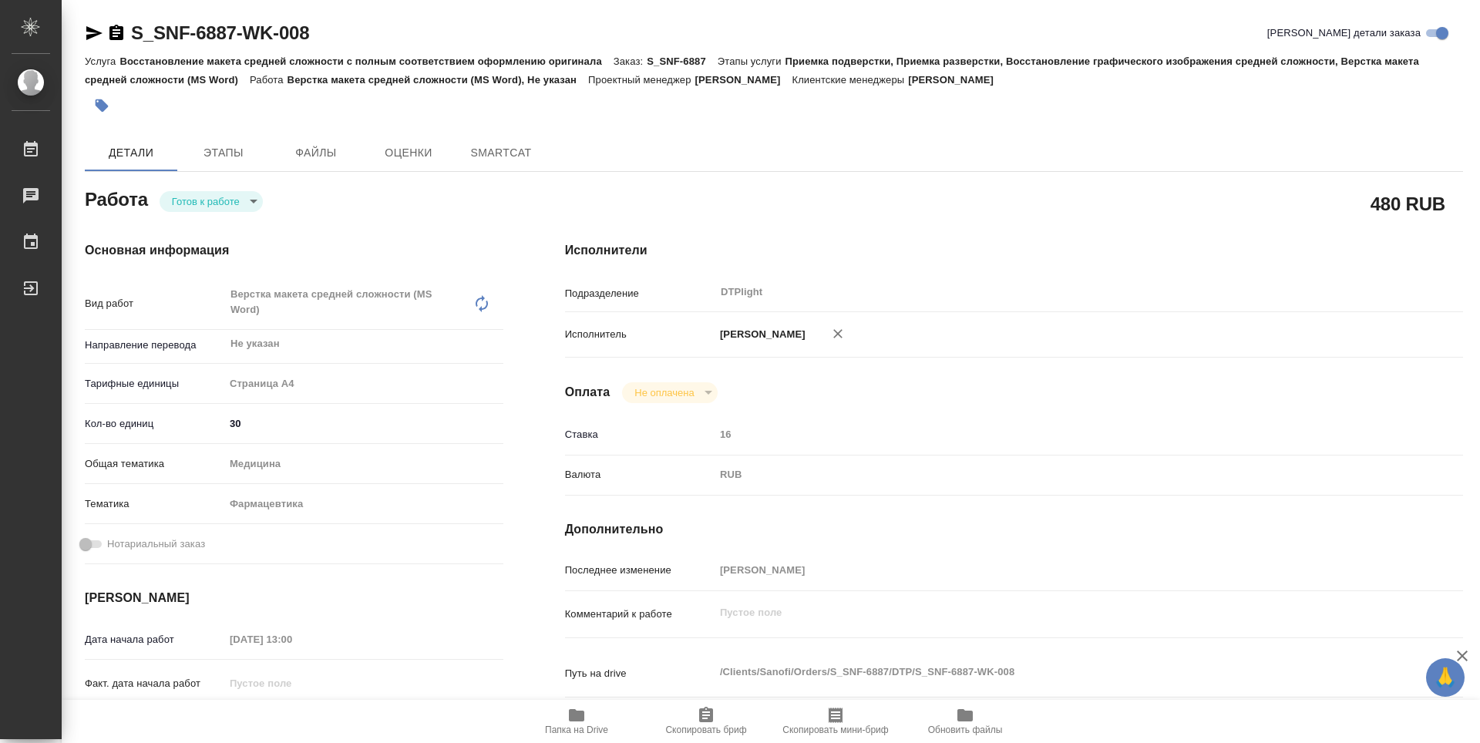
type textarea "x"
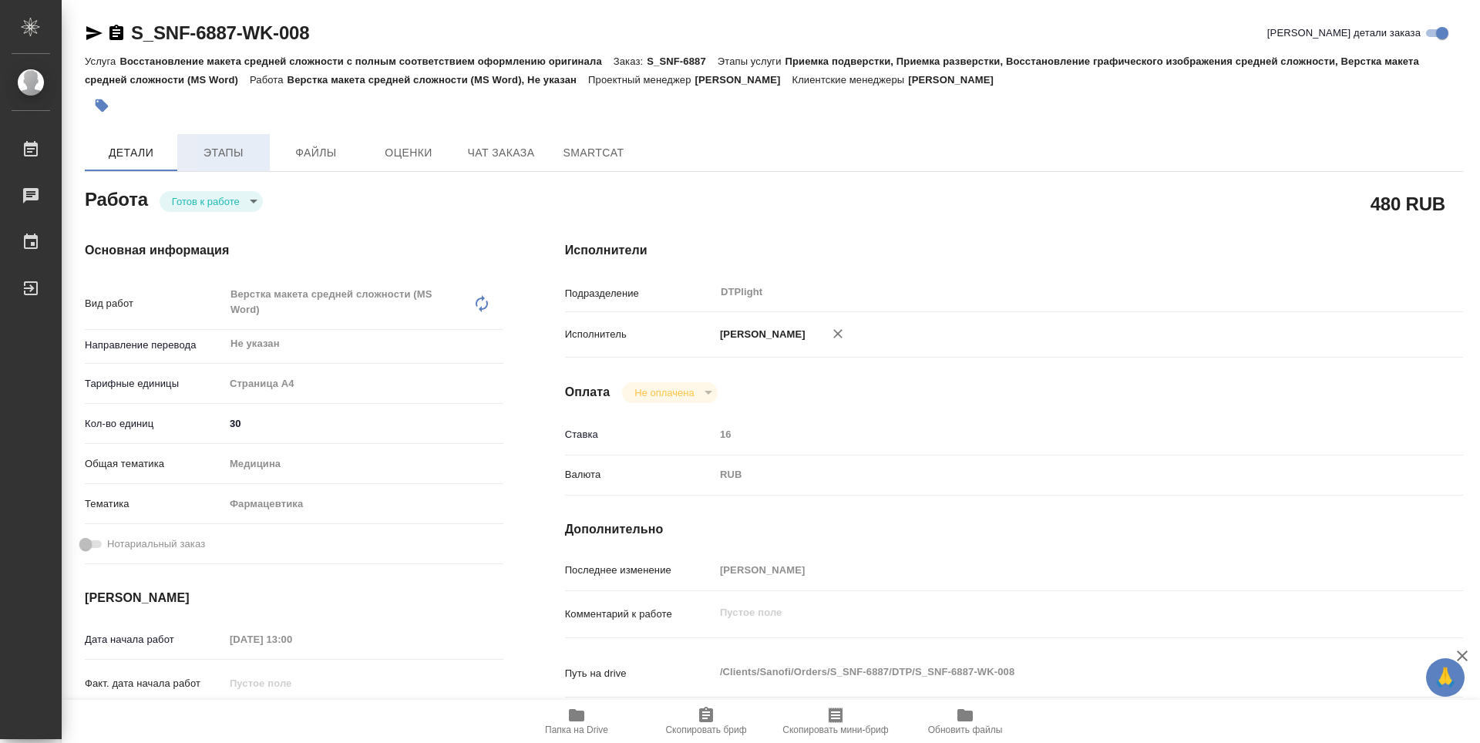
click at [242, 149] on span "Этапы" at bounding box center [224, 152] width 74 height 19
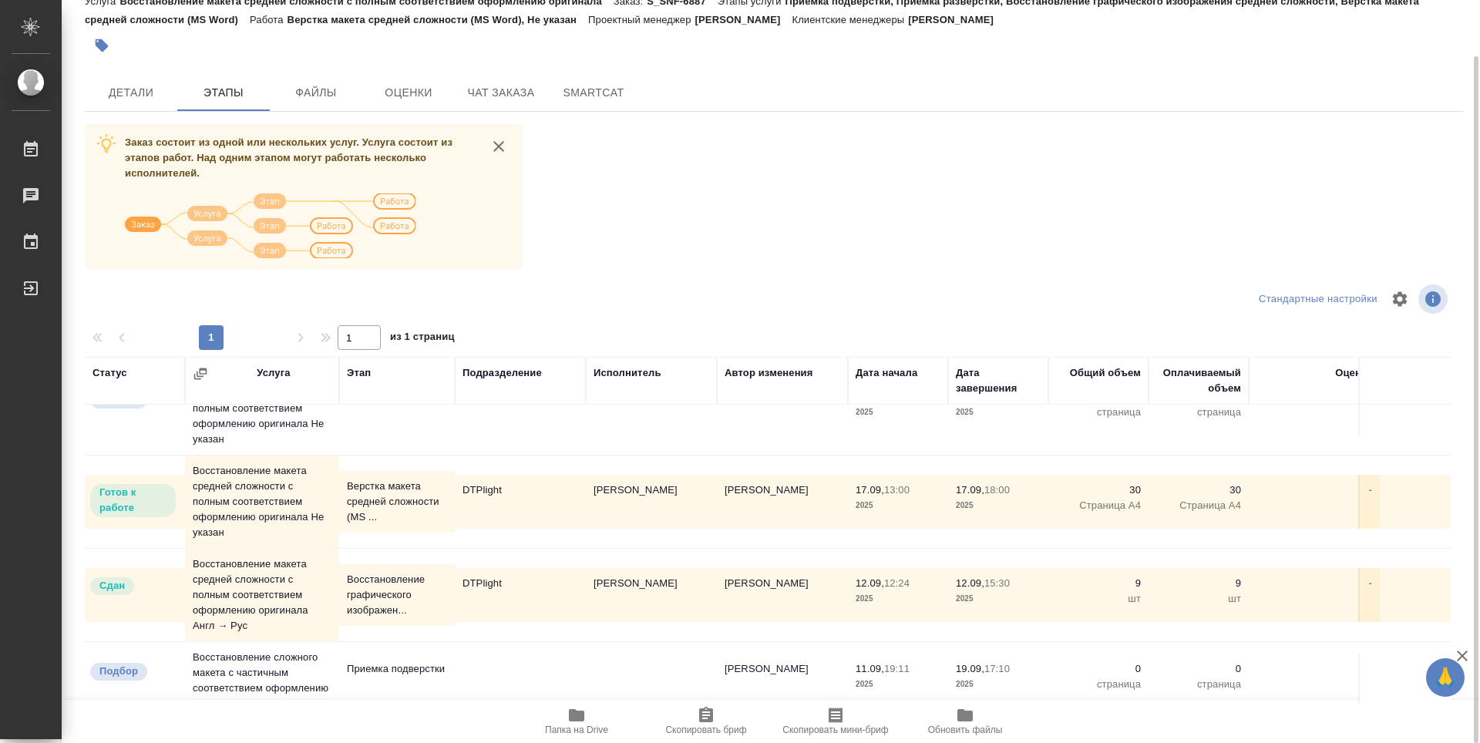
scroll to position [77, 0]
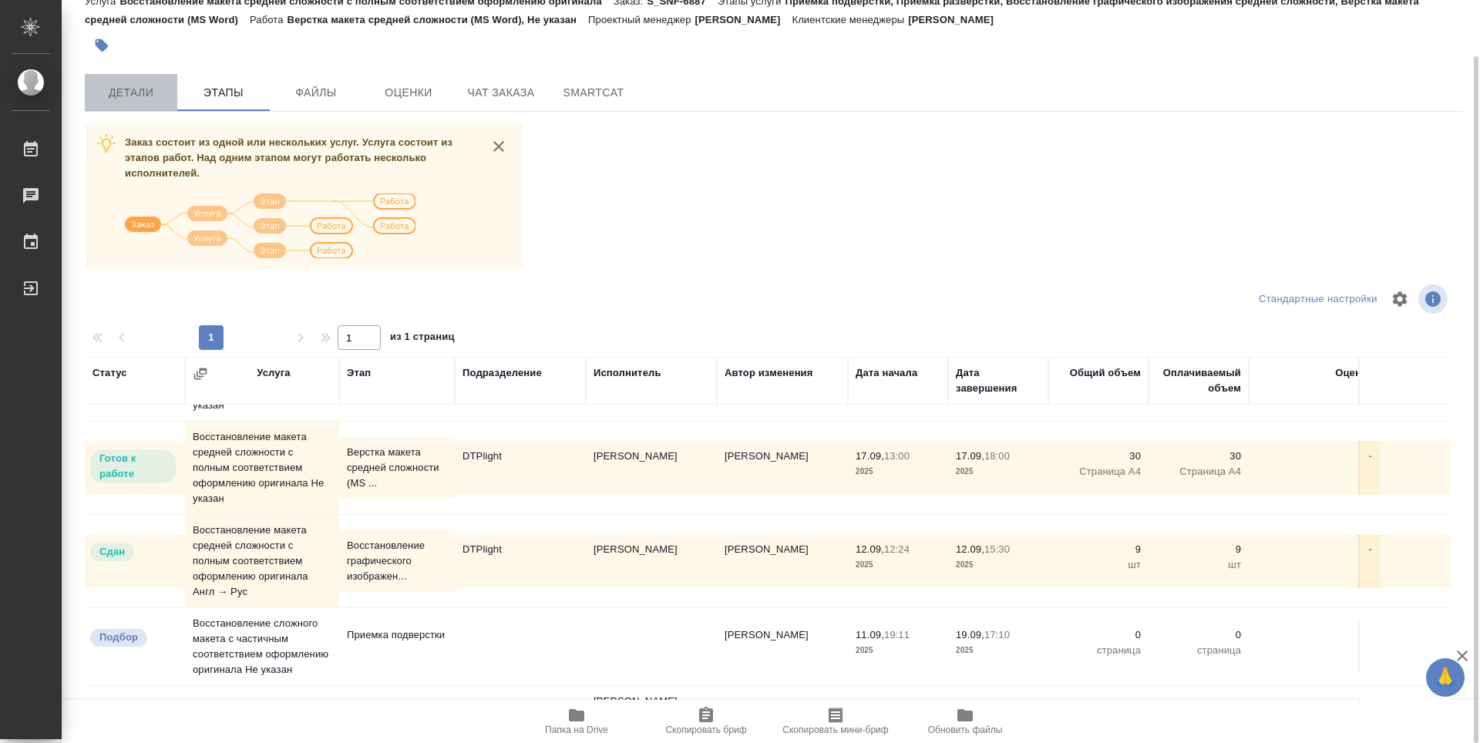
click at [145, 83] on span "Детали" at bounding box center [131, 92] width 74 height 19
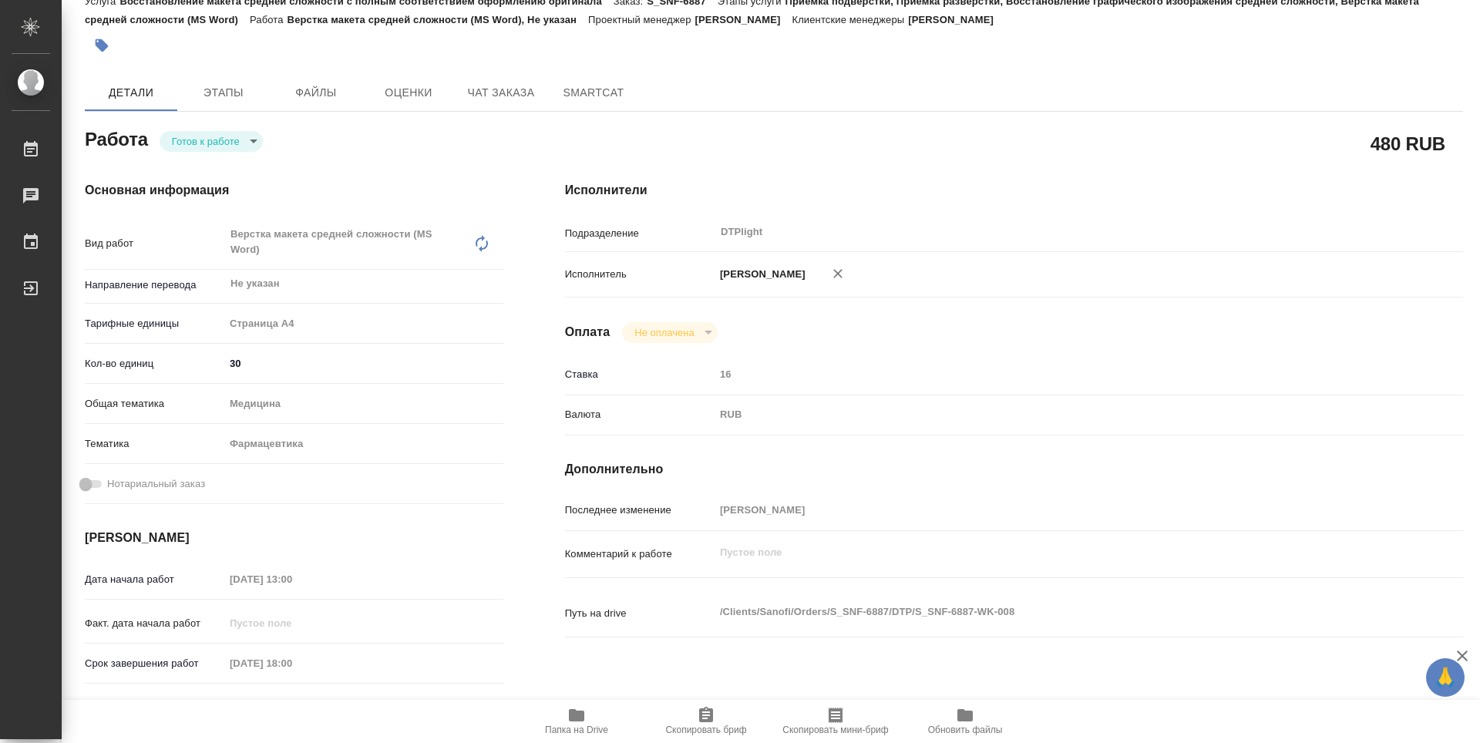
type textarea "x"
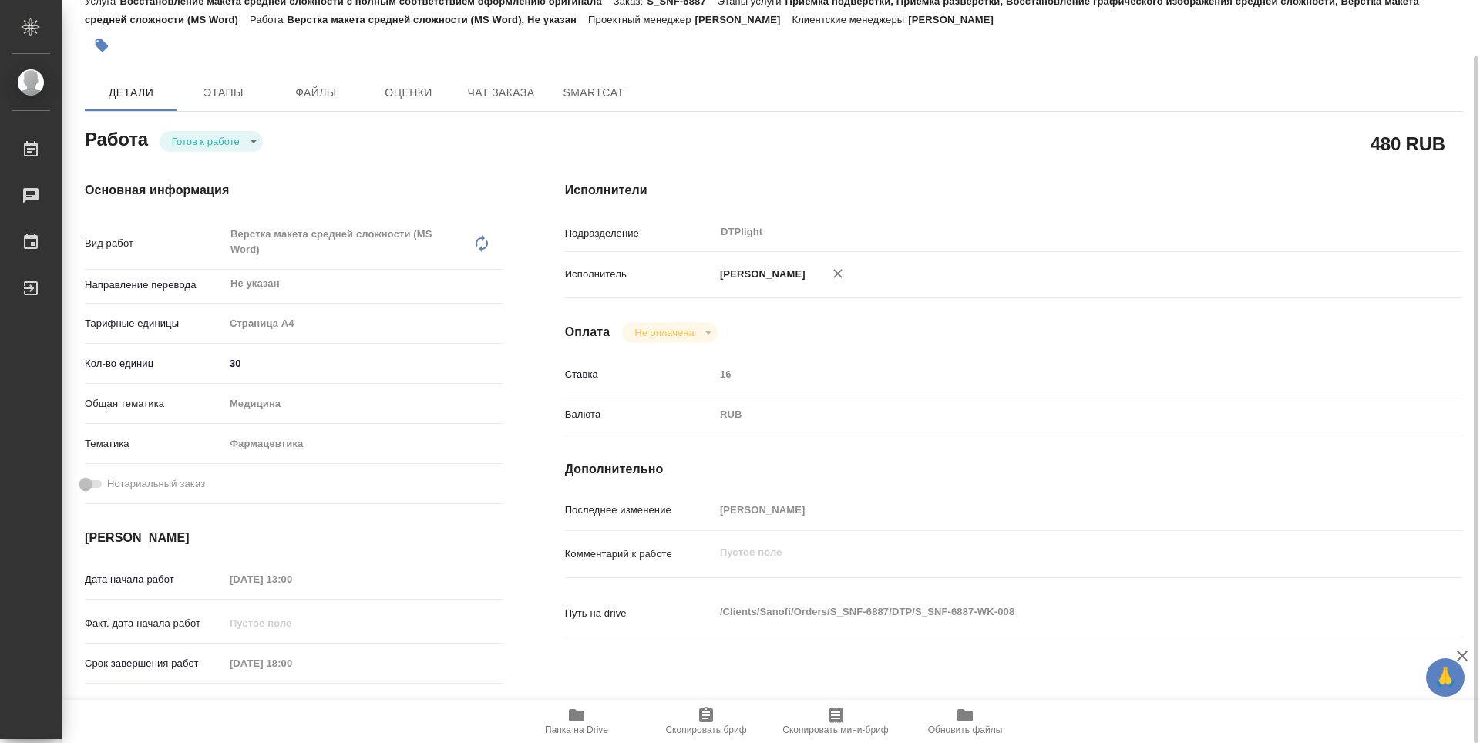
type textarea "x"
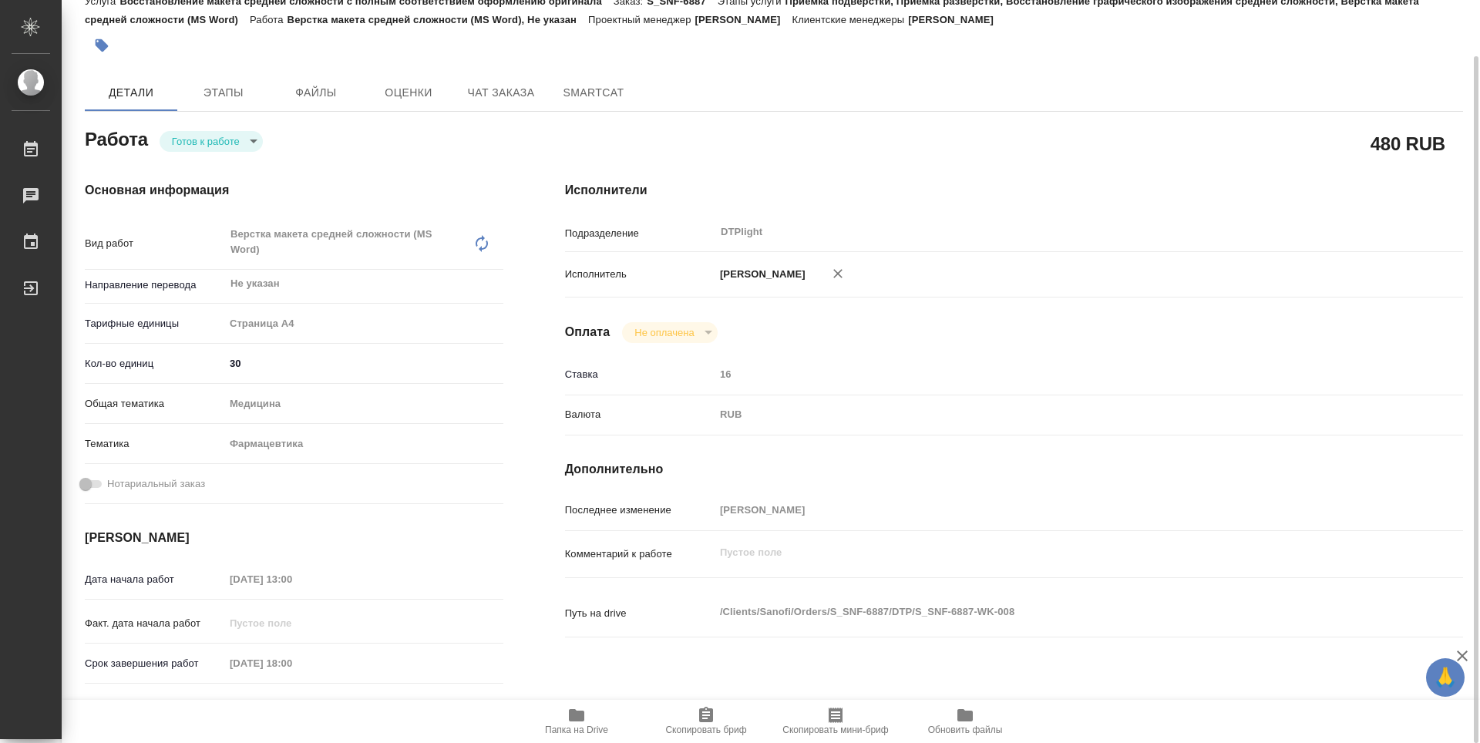
type textarea "x"
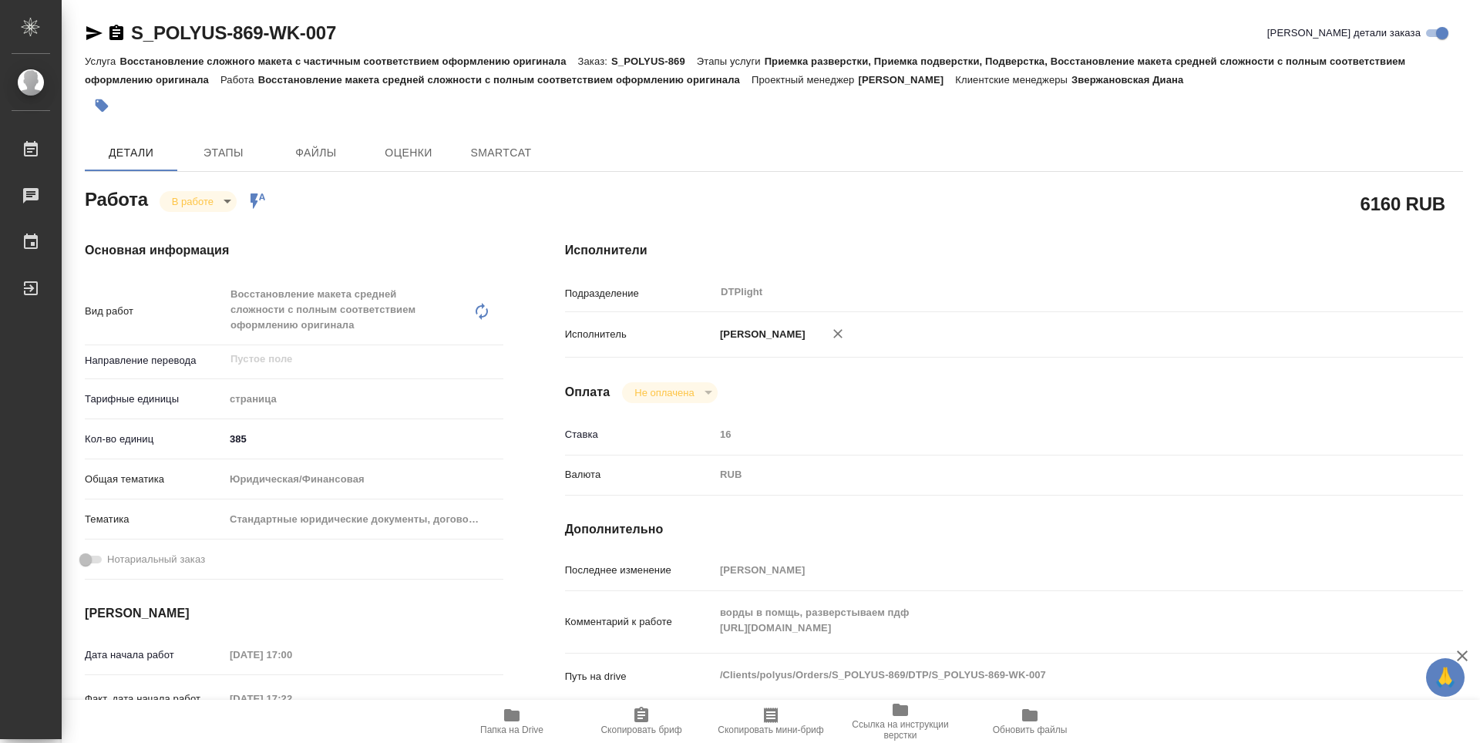
type textarea "x"
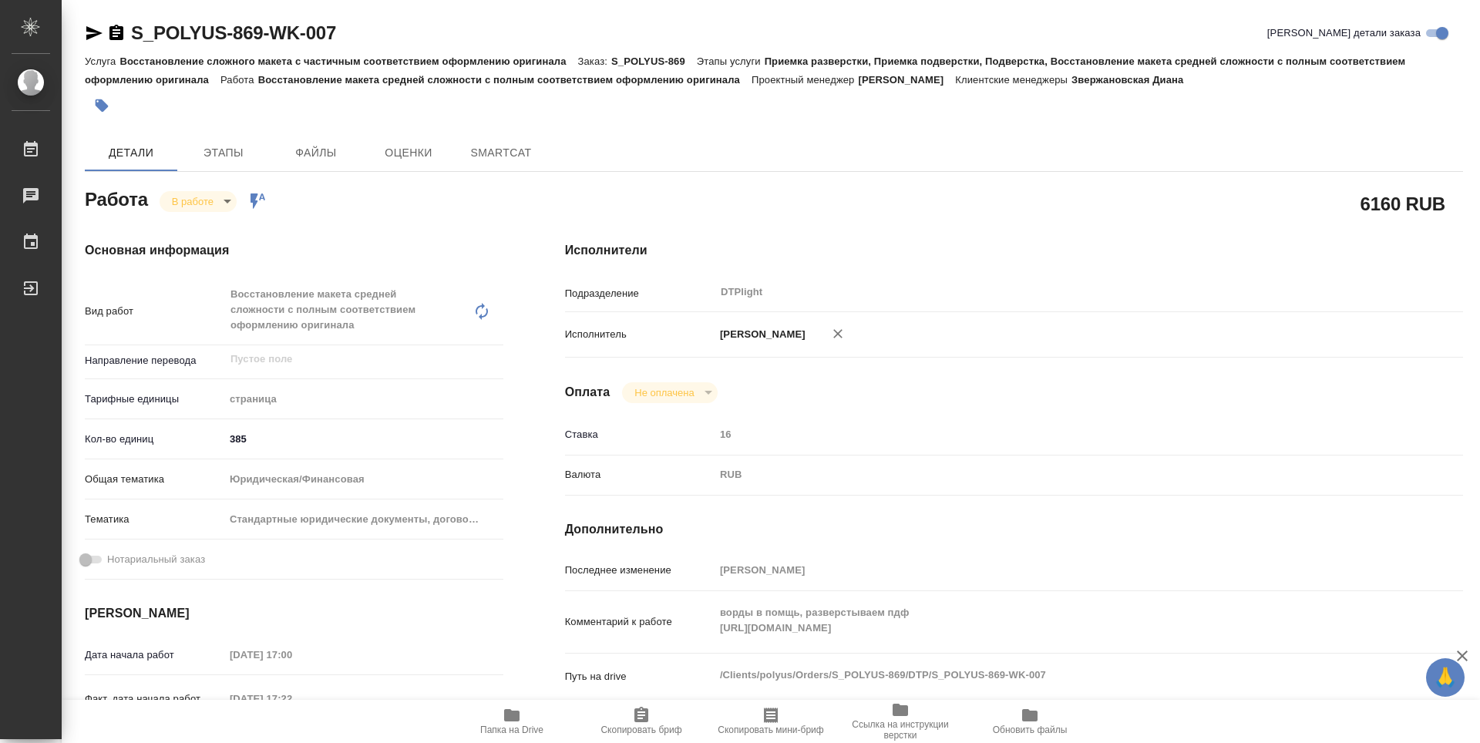
type textarea "x"
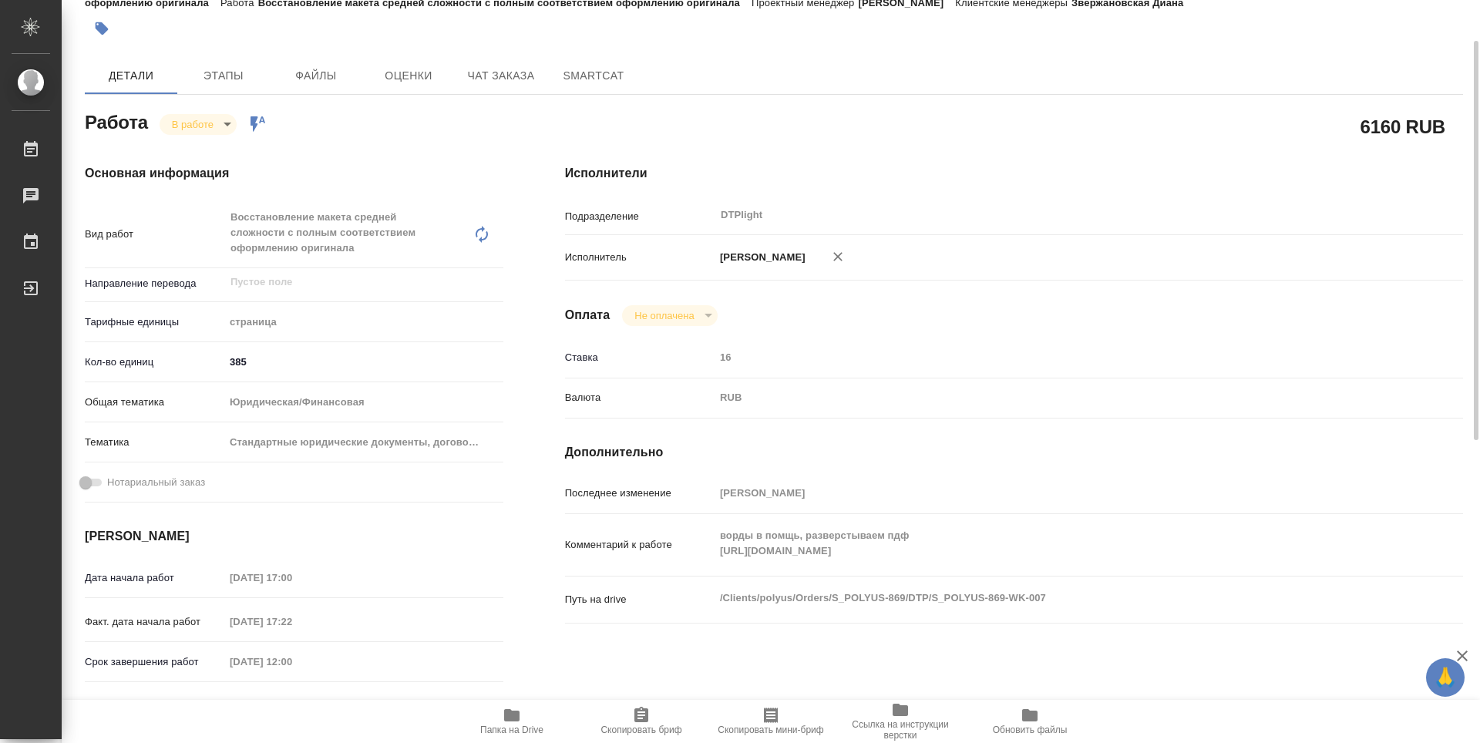
type textarea "x"
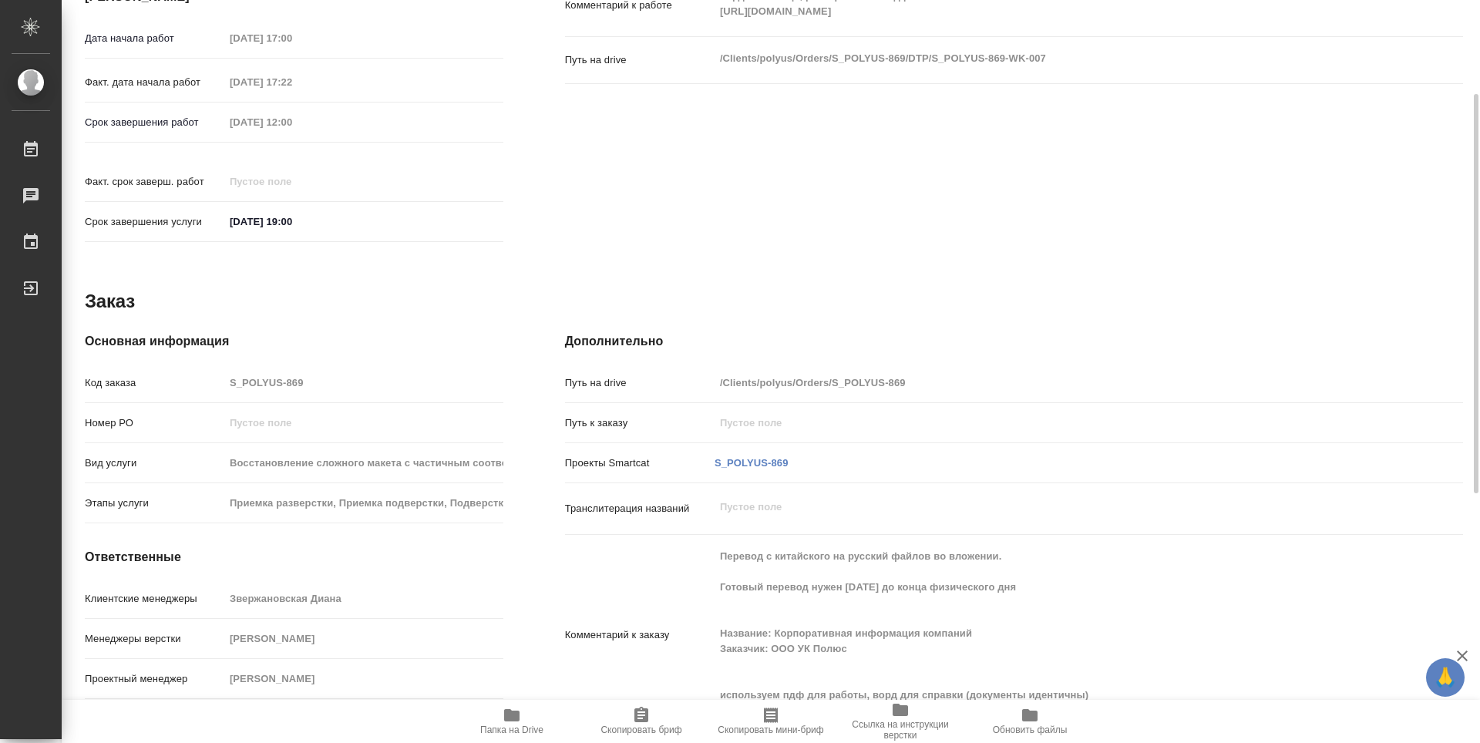
type textarea "x"
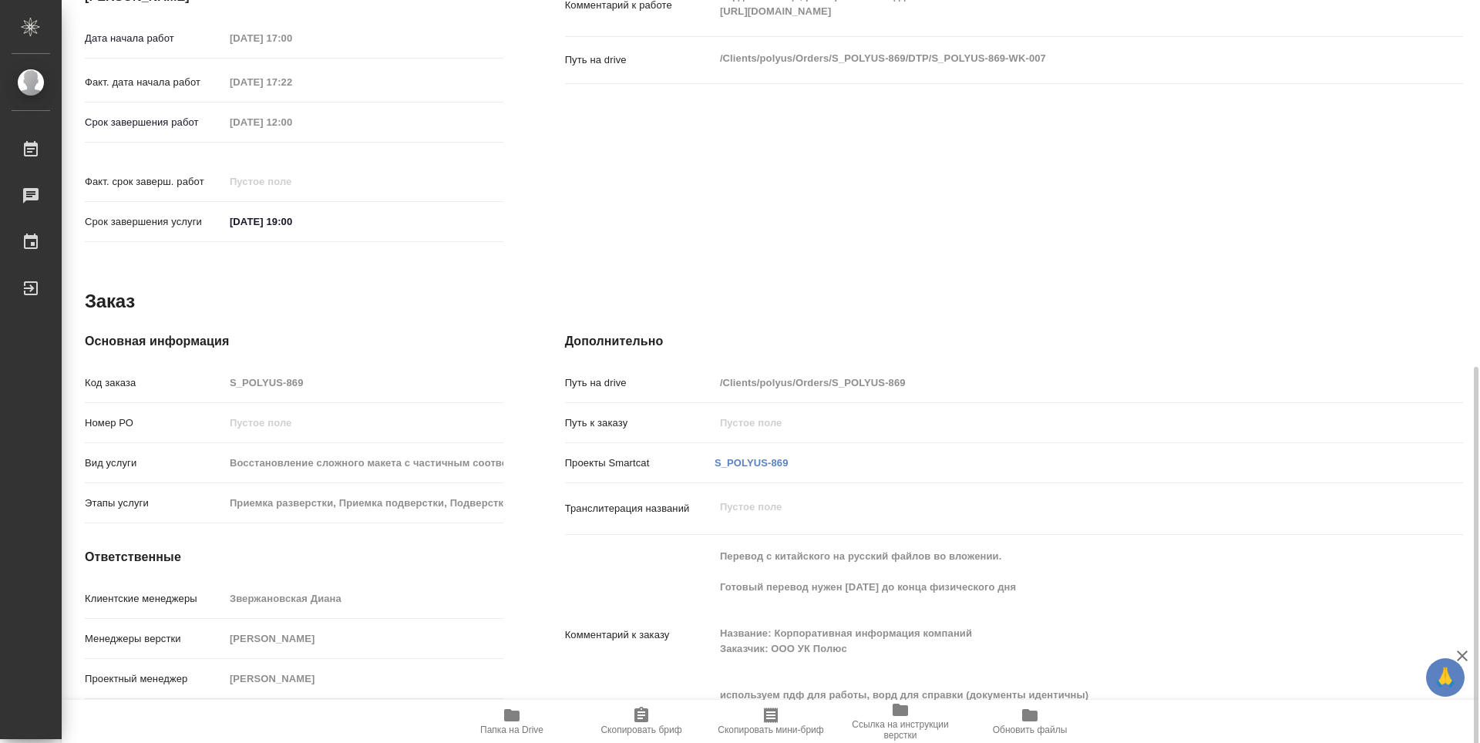
scroll to position [640, 0]
